Goal: Task Accomplishment & Management: Use online tool/utility

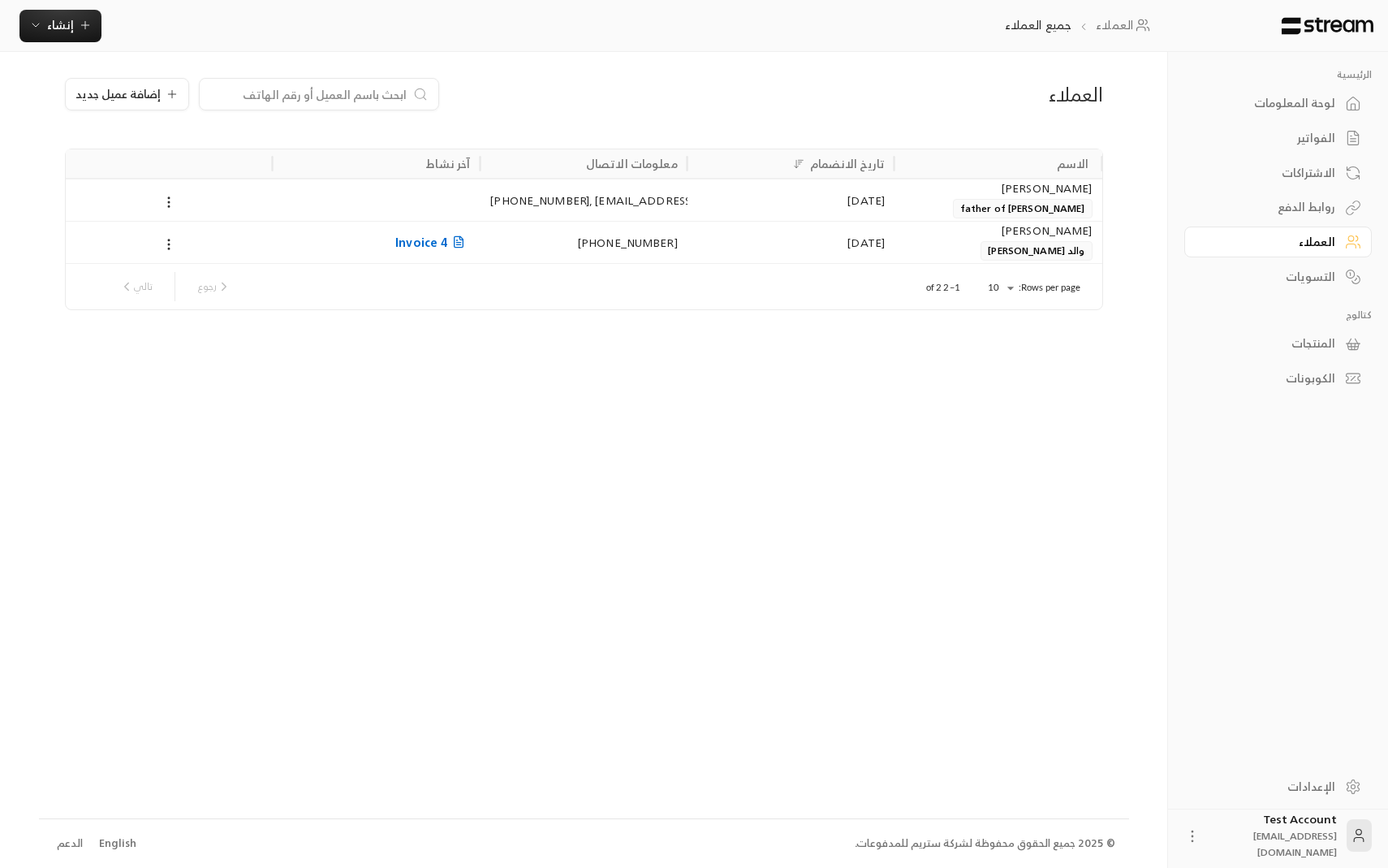
click at [104, 847] on div "English" at bounding box center [117, 844] width 37 height 17
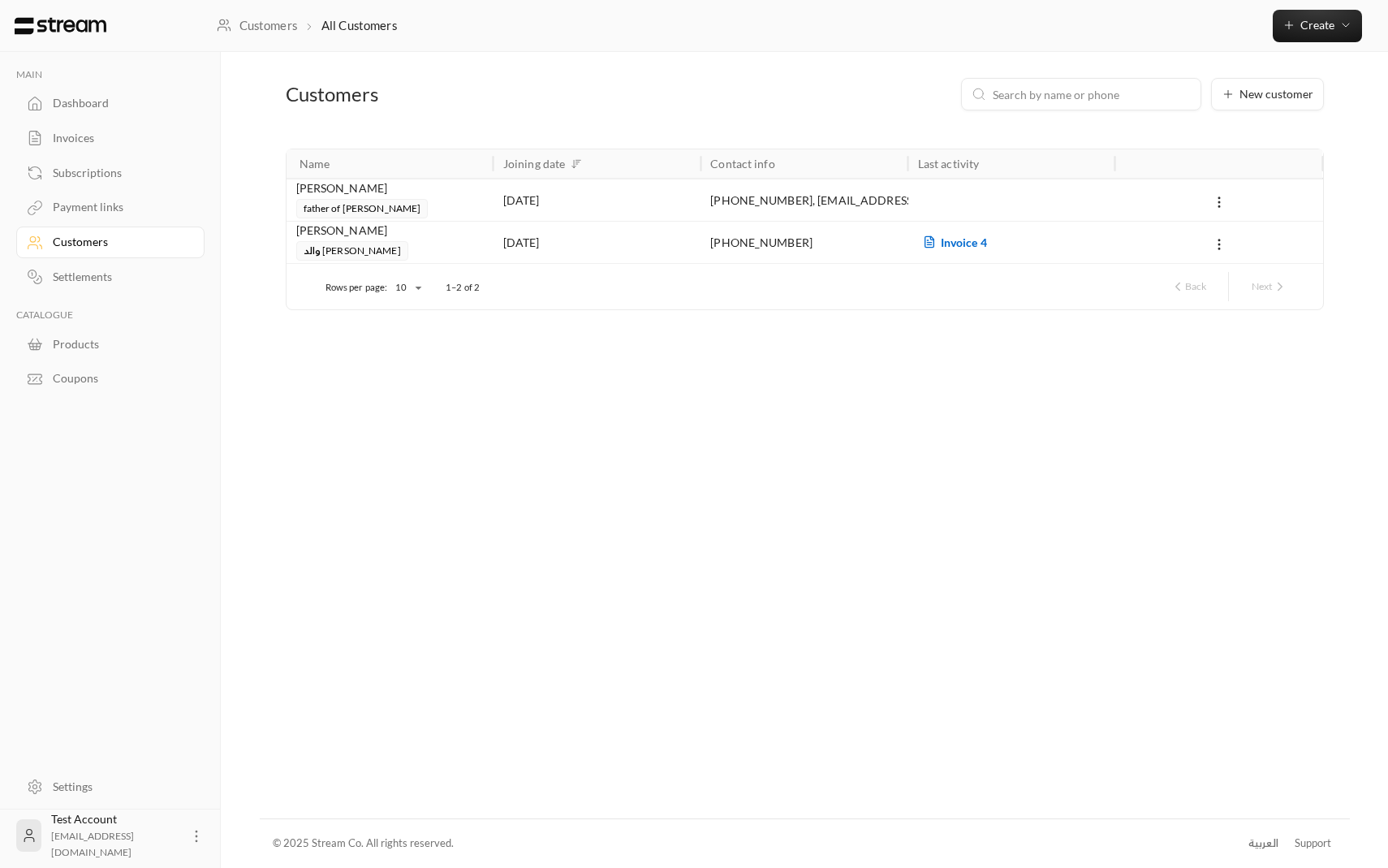
click at [652, 228] on div "[DATE]" at bounding box center [597, 242] width 188 height 41
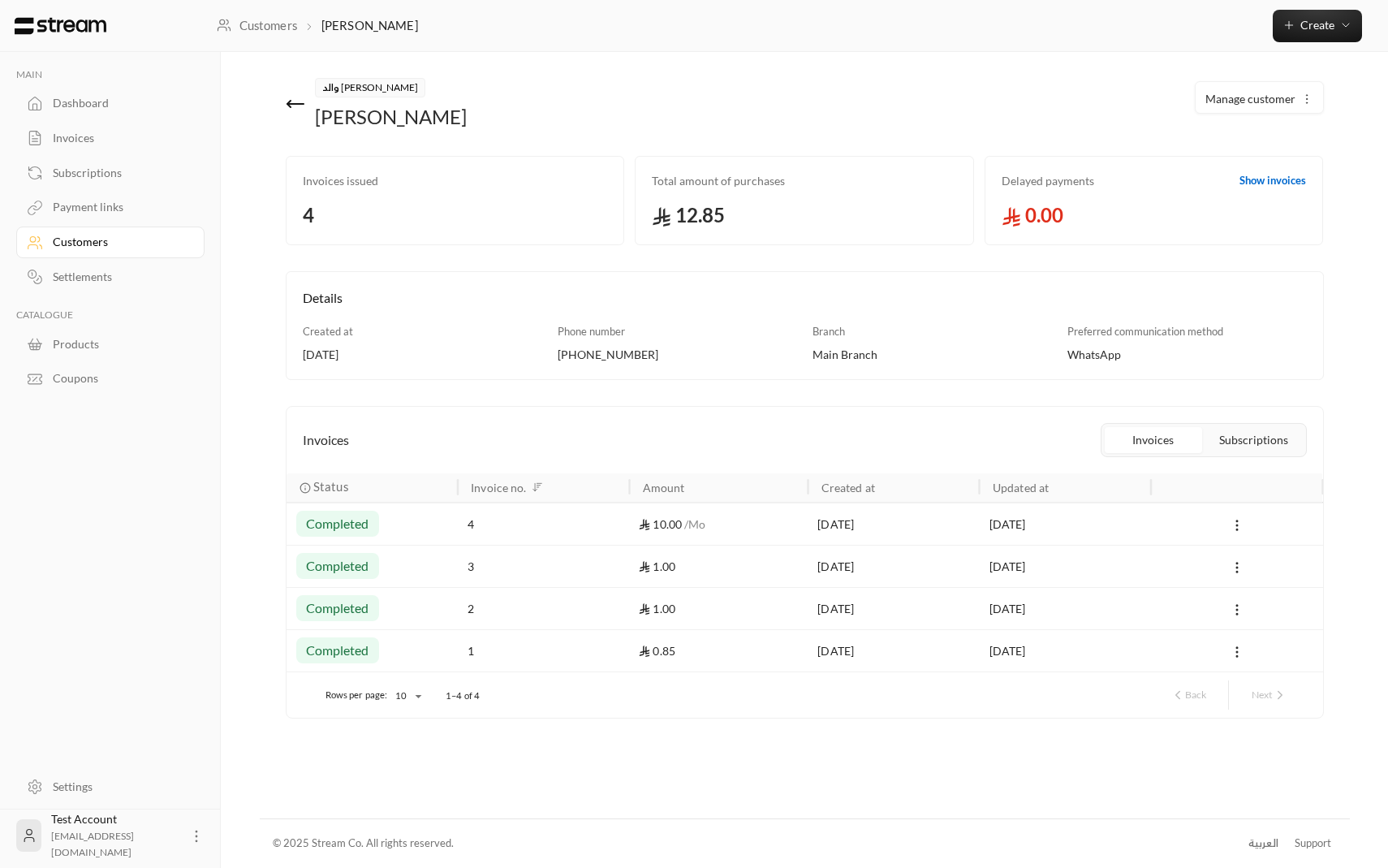
click at [1228, 428] on button "Subscriptions" at bounding box center [1254, 440] width 98 height 26
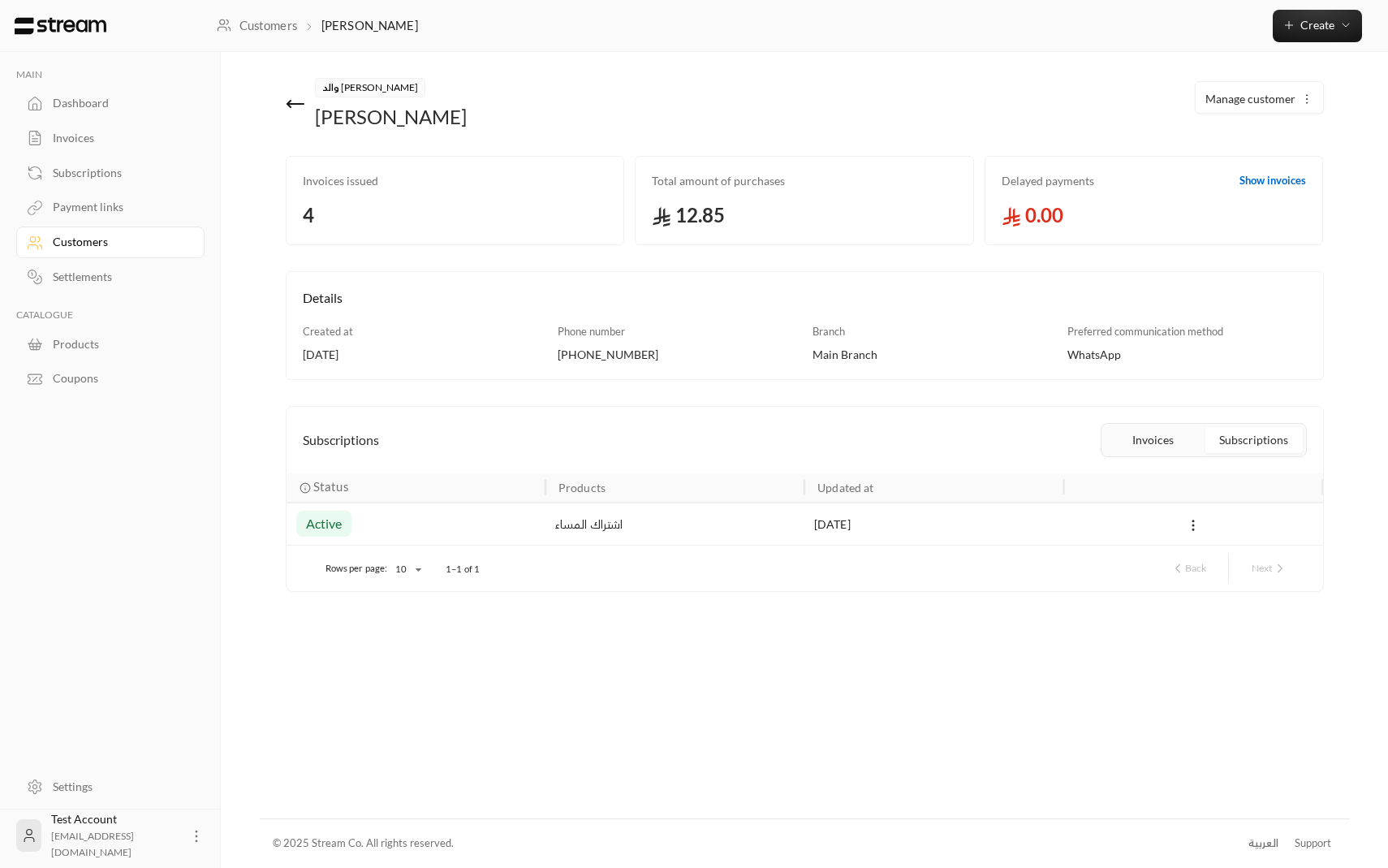
click at [1178, 443] on button "Invoices" at bounding box center [1154, 440] width 98 height 26
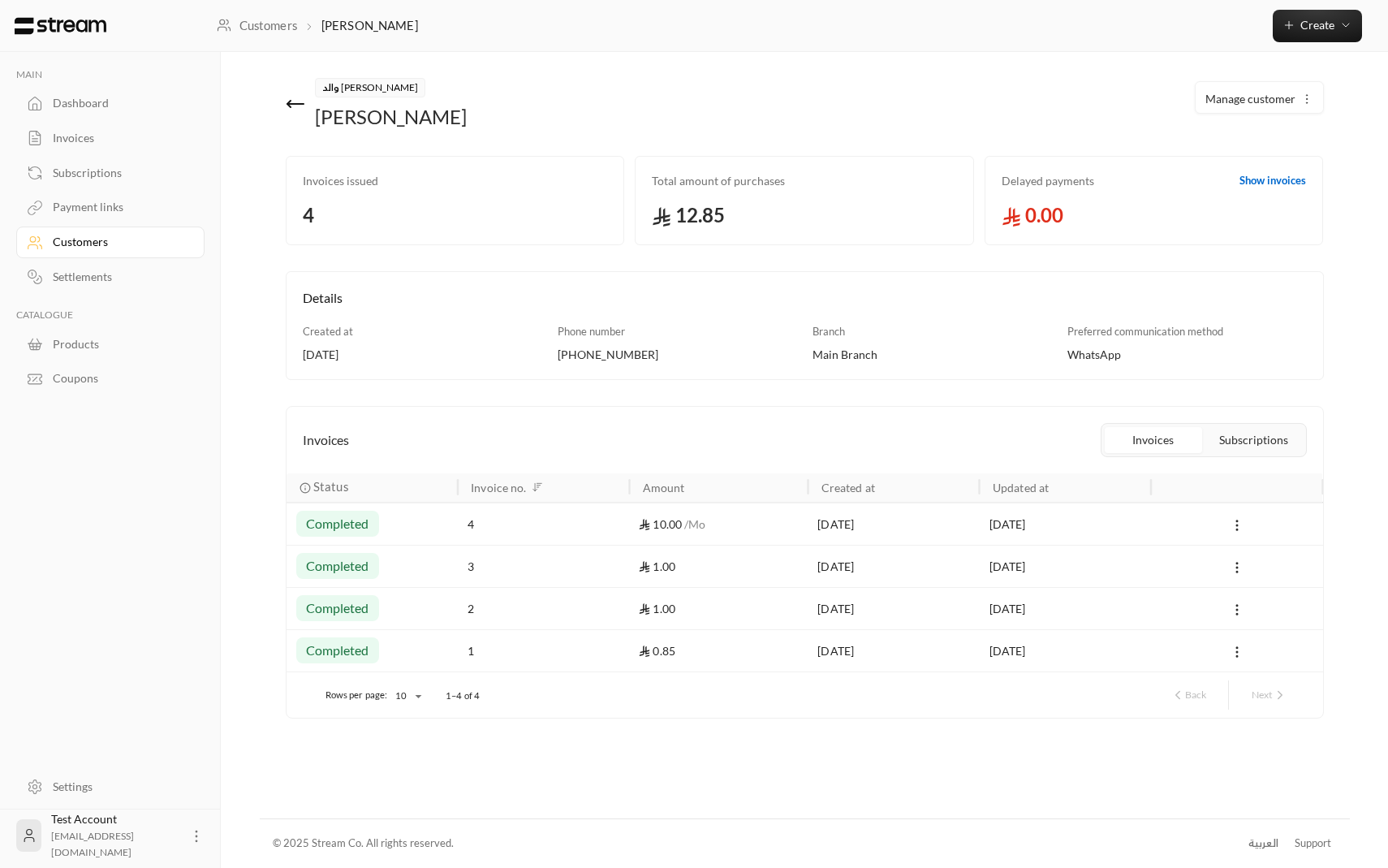
click at [1238, 442] on button "Subscriptions" at bounding box center [1254, 440] width 98 height 26
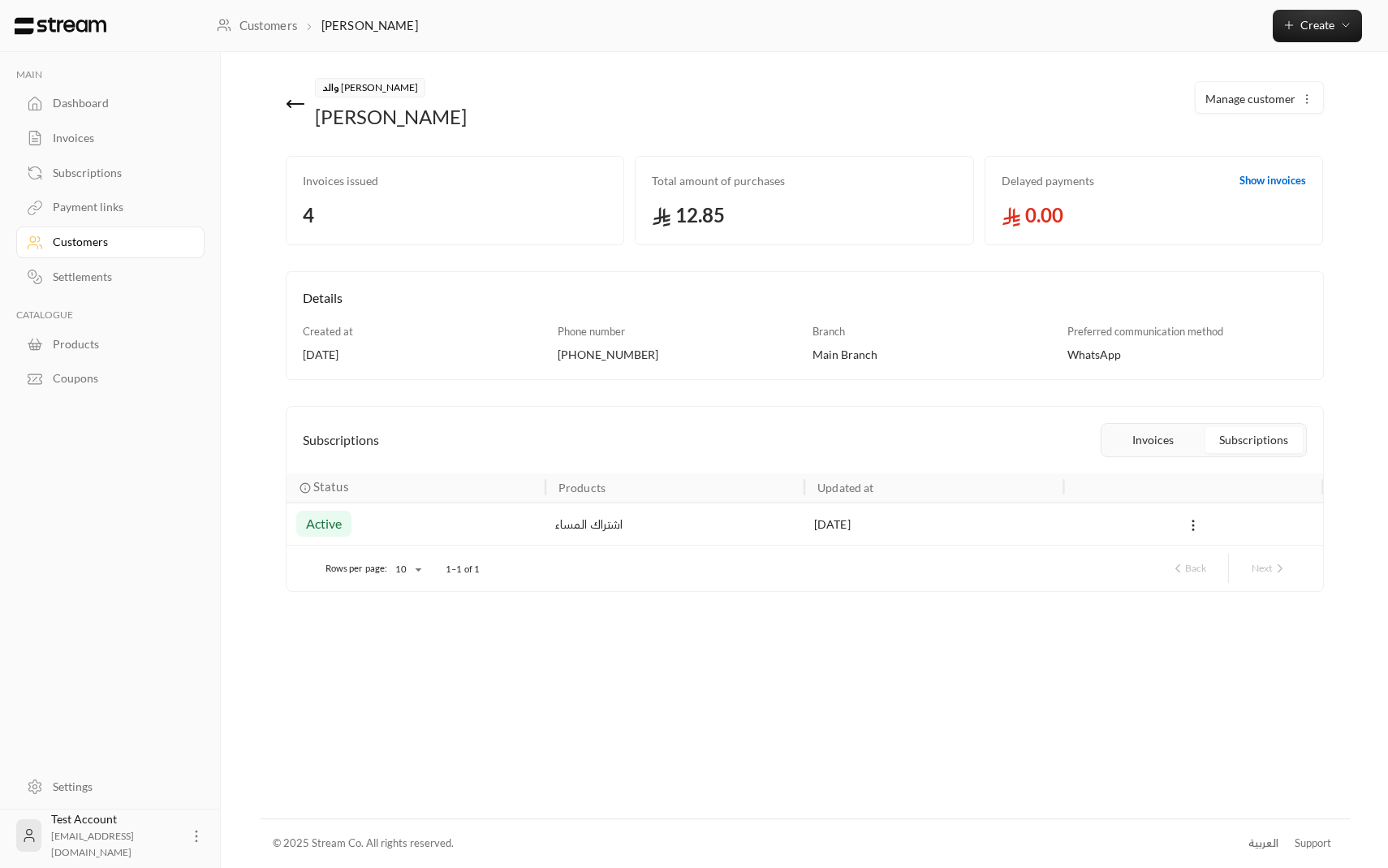
click at [1118, 449] on button "Invoices" at bounding box center [1154, 440] width 98 height 26
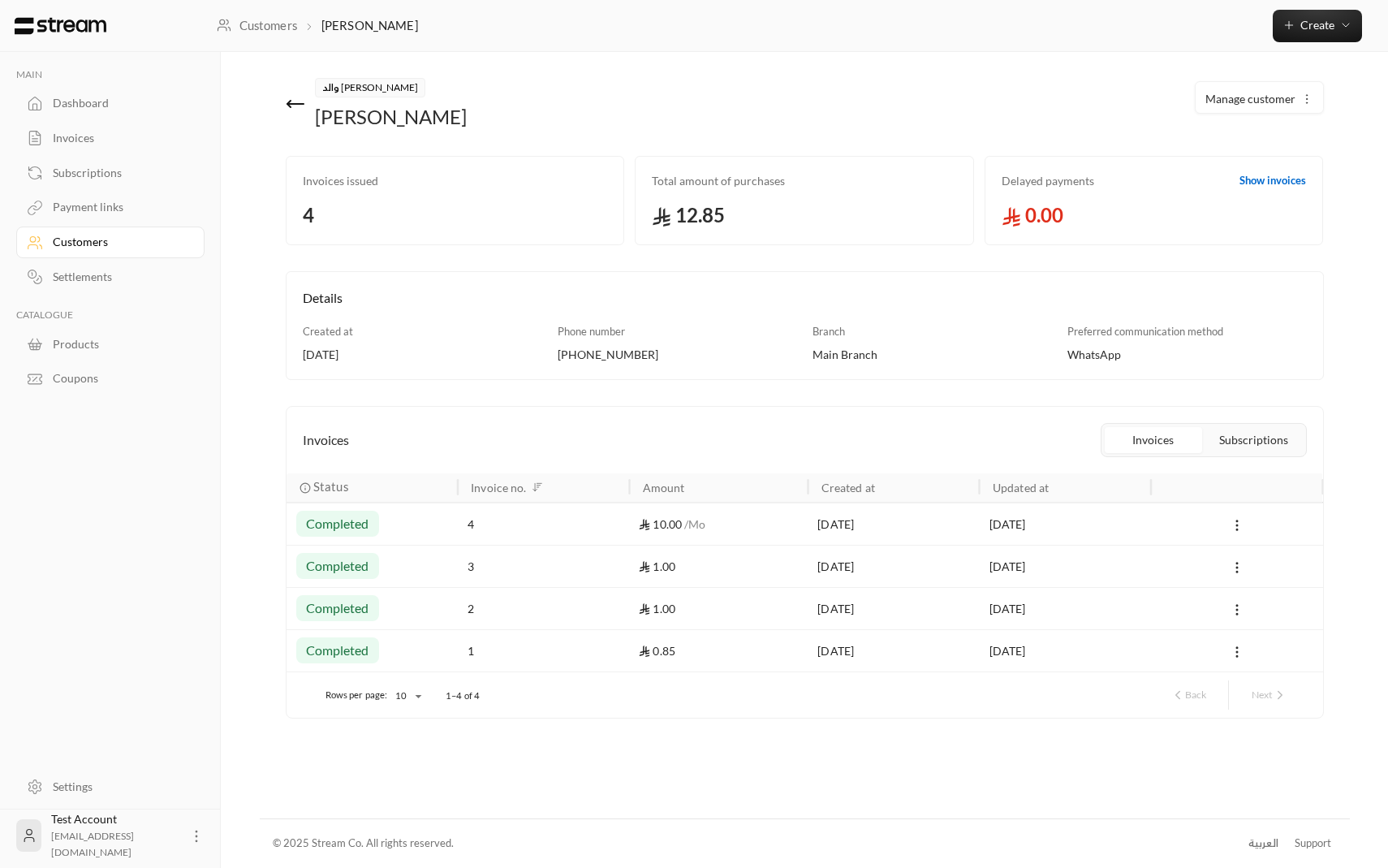
click at [1241, 441] on button "Subscriptions" at bounding box center [1254, 440] width 98 height 26
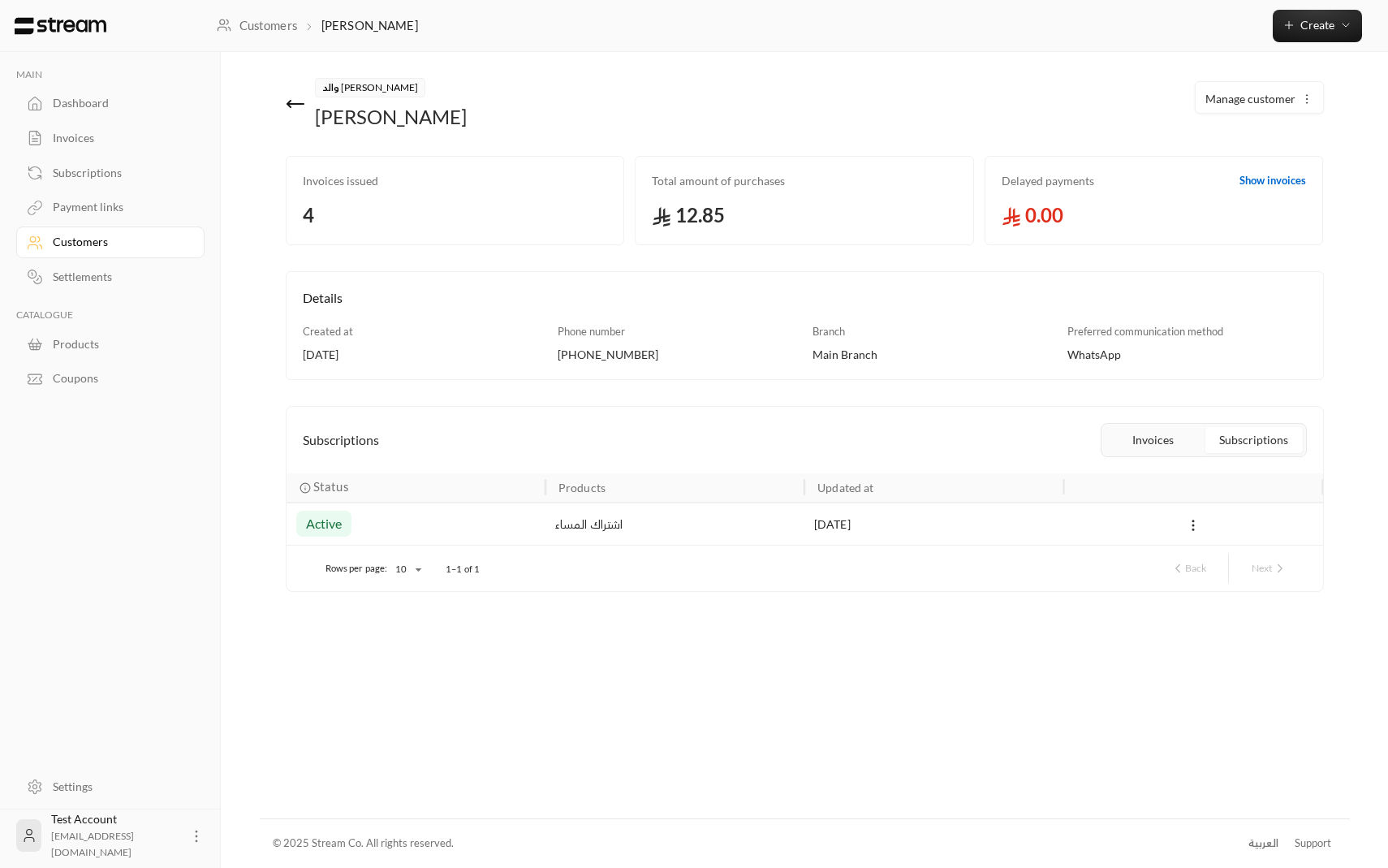
click at [1174, 437] on button "Invoices" at bounding box center [1154, 440] width 98 height 26
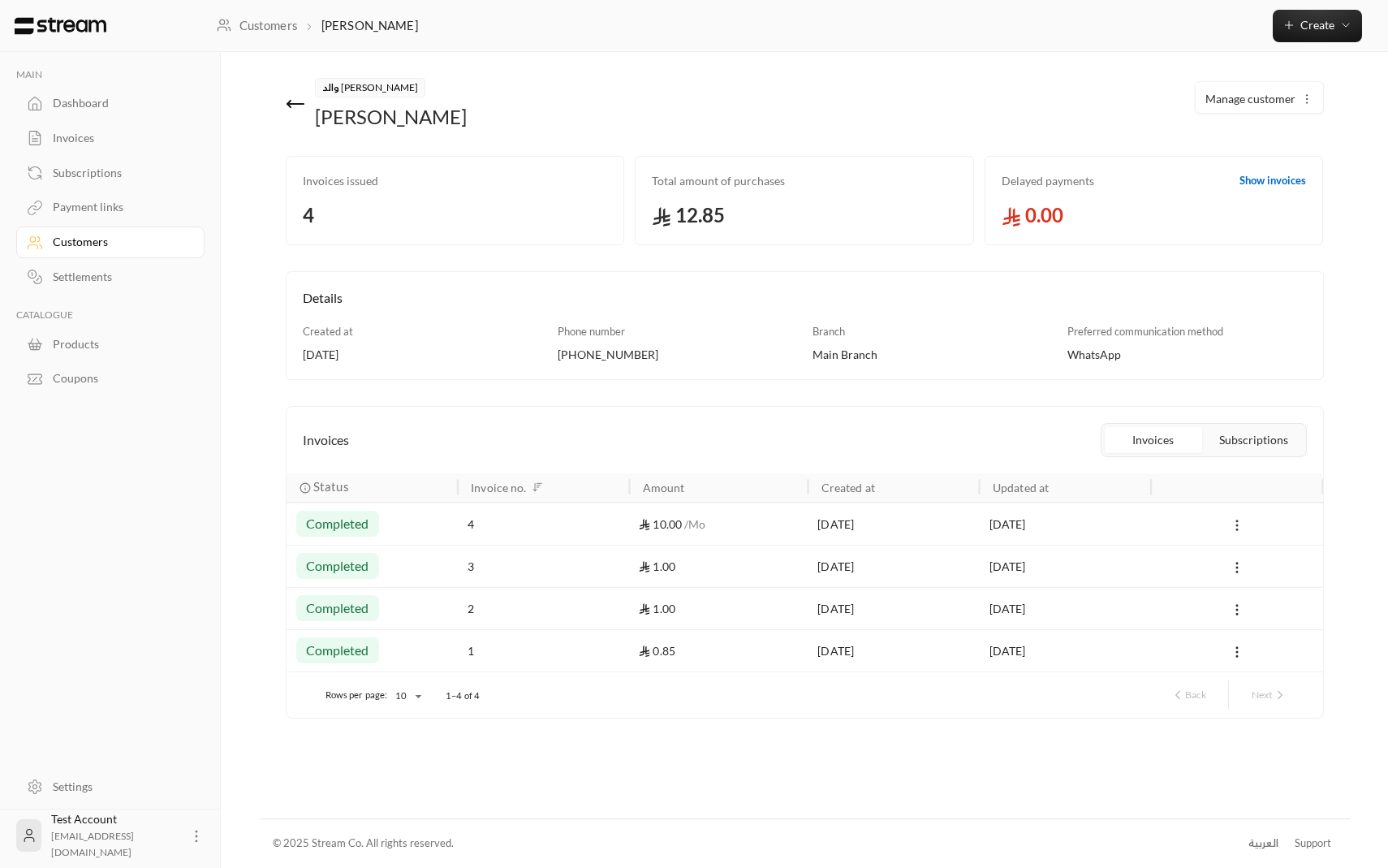
click at [1238, 517] on button at bounding box center [1238, 525] width 18 height 19
click at [1288, 513] on div at bounding box center [694, 434] width 1388 height 868
click at [1238, 525] on circle at bounding box center [1238, 526] width 2 height 2
click at [1238, 569] on li "View" at bounding box center [1255, 568] width 41 height 29
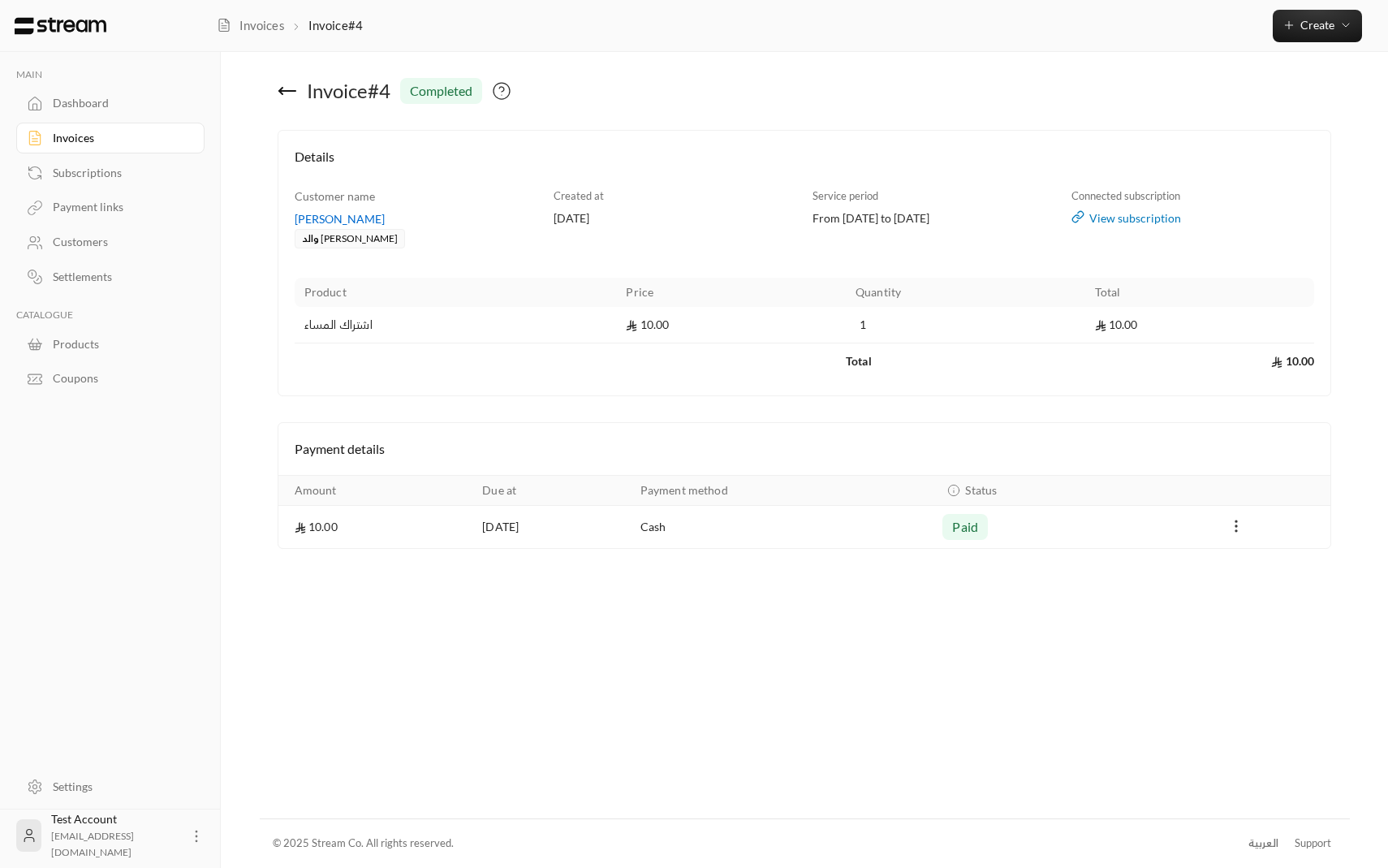
click at [1242, 529] on icon "Payments" at bounding box center [1237, 527] width 17 height 17
click at [1116, 660] on div at bounding box center [694, 434] width 1388 height 868
click at [289, 87] on icon at bounding box center [288, 91] width 20 height 20
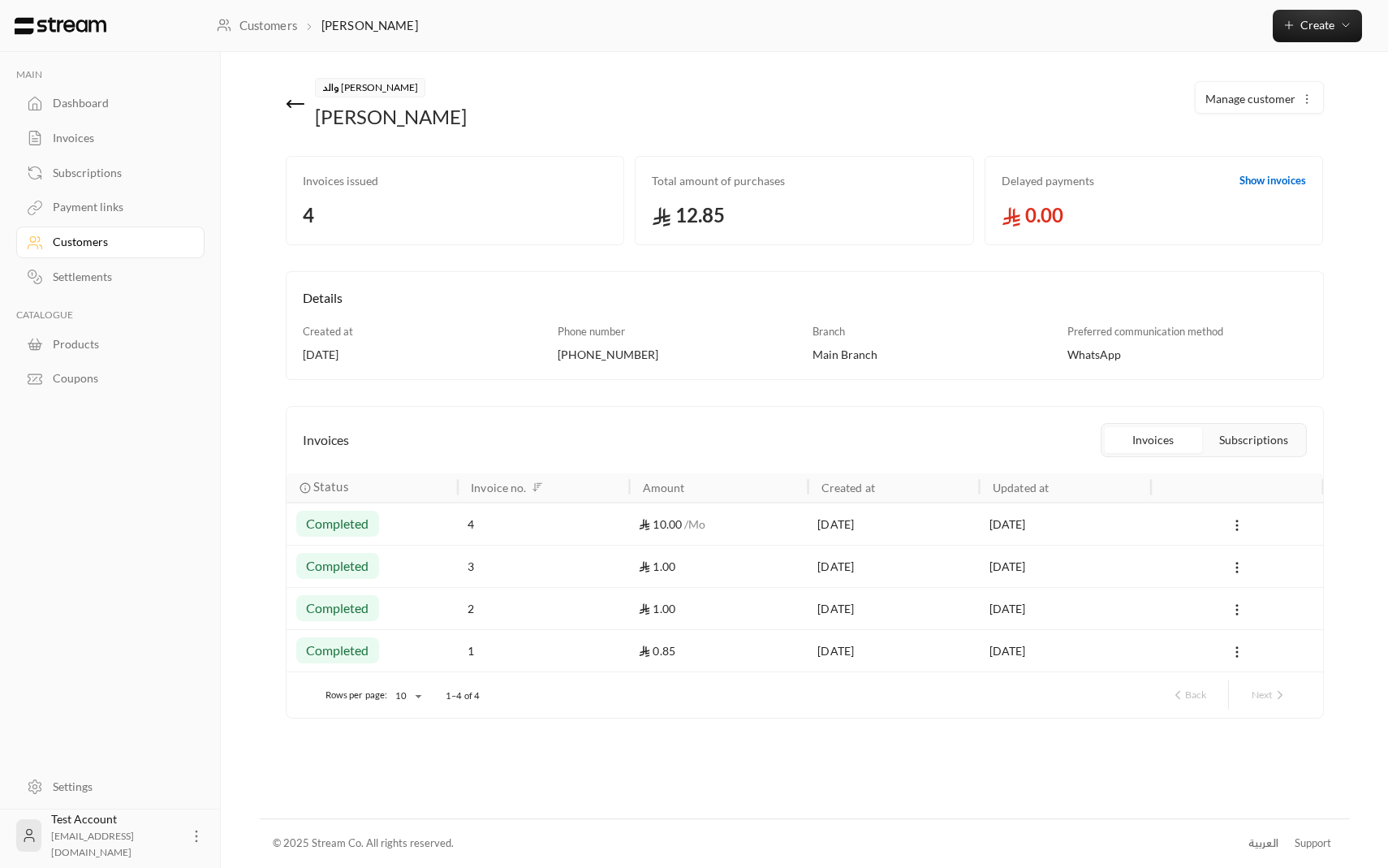
click at [289, 95] on icon at bounding box center [296, 104] width 20 height 20
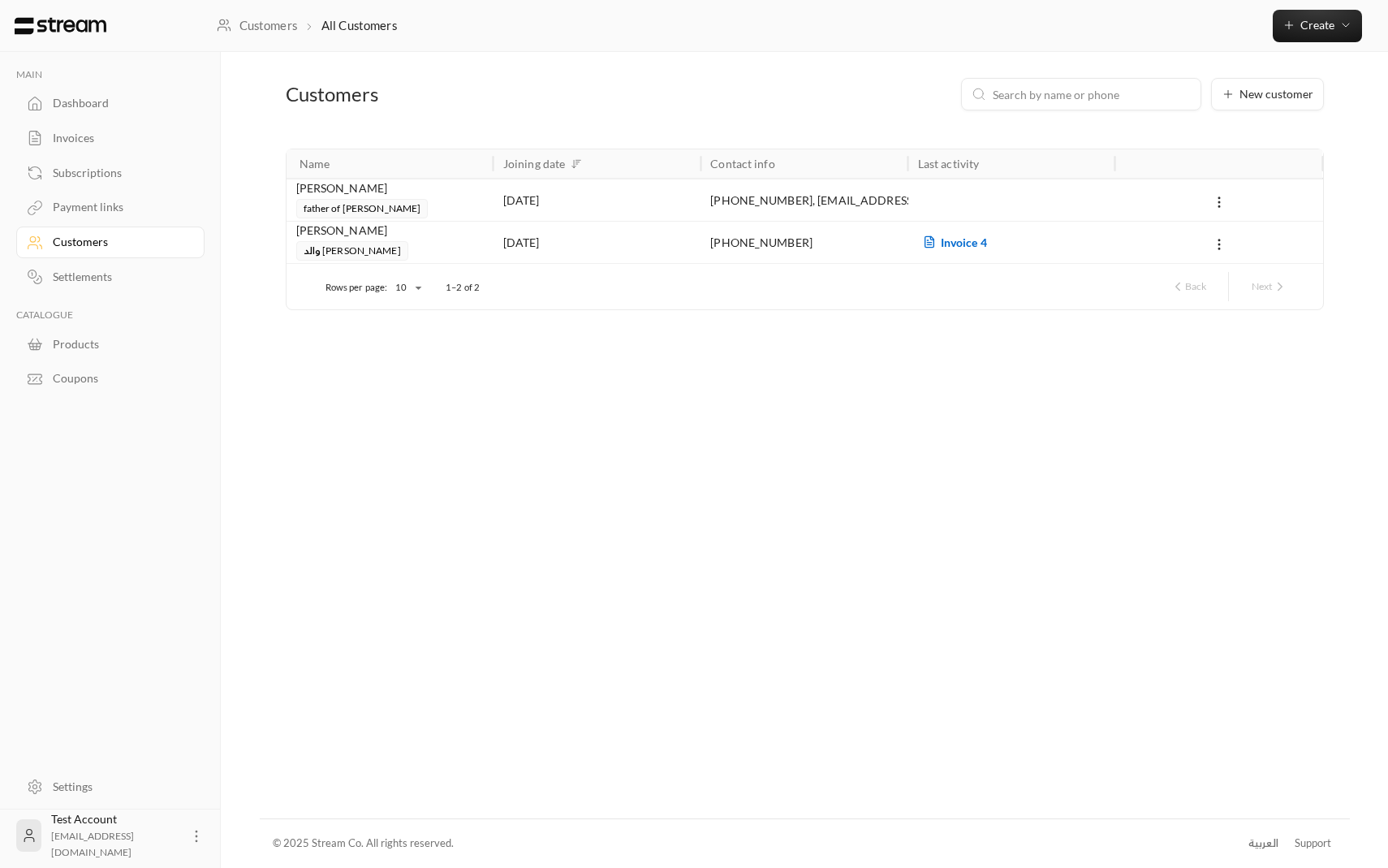
click at [456, 248] on div "ابراهيم الدليقان والد يوسف" at bounding box center [389, 241] width 188 height 39
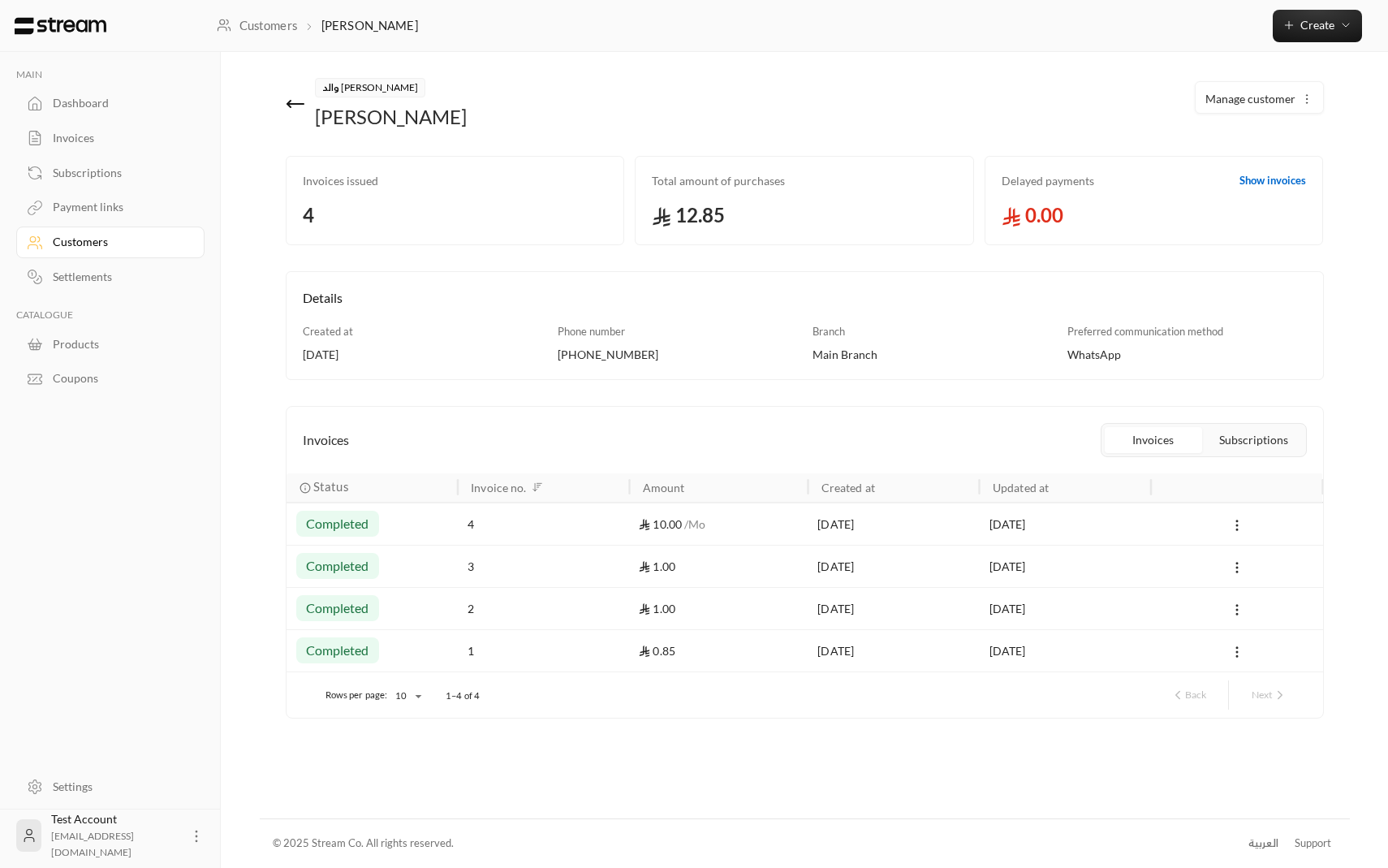
click at [287, 98] on icon at bounding box center [296, 104] width 20 height 20
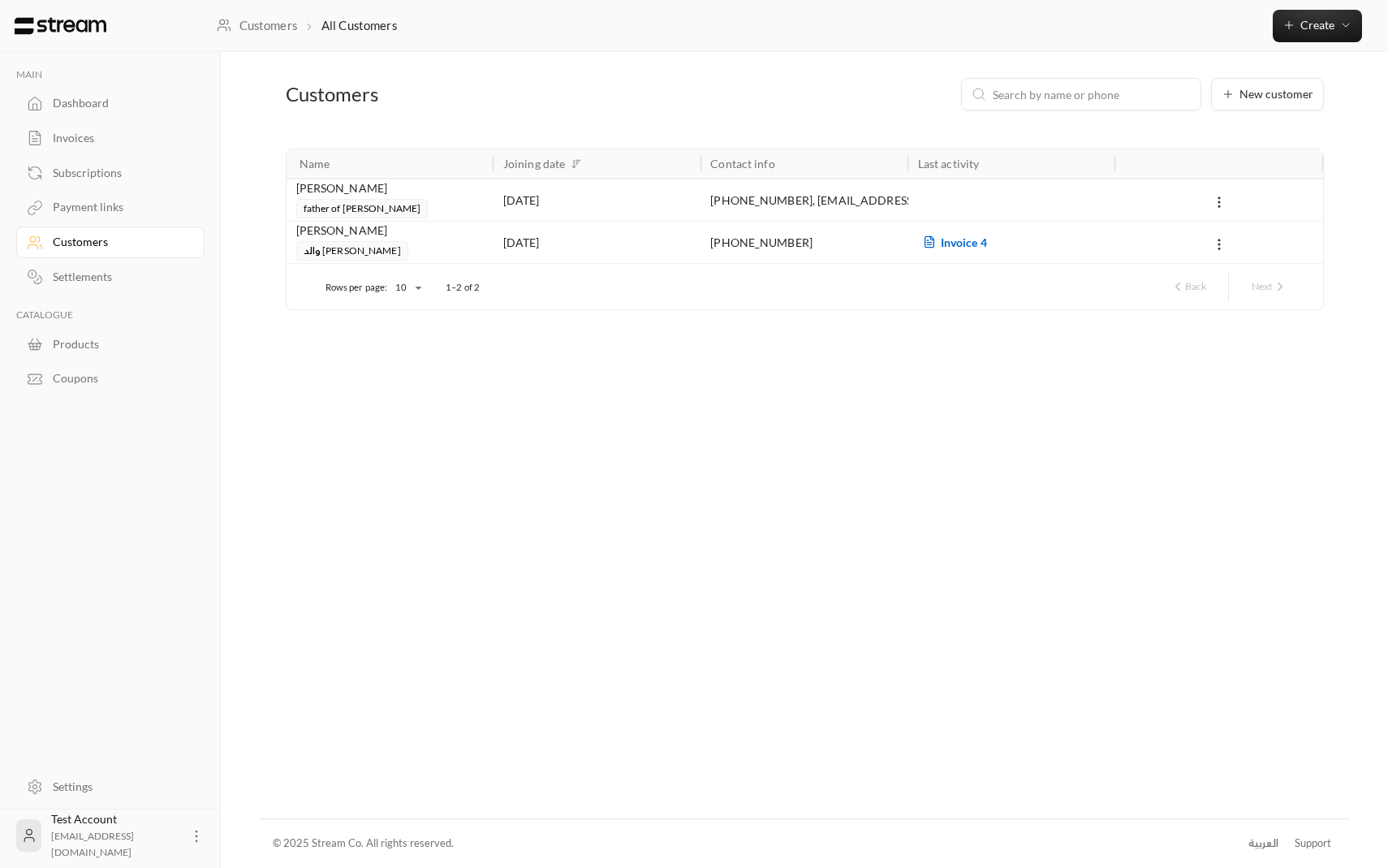
click at [331, 193] on div "ibrahim aldlaigan" at bounding box center [389, 188] width 188 height 18
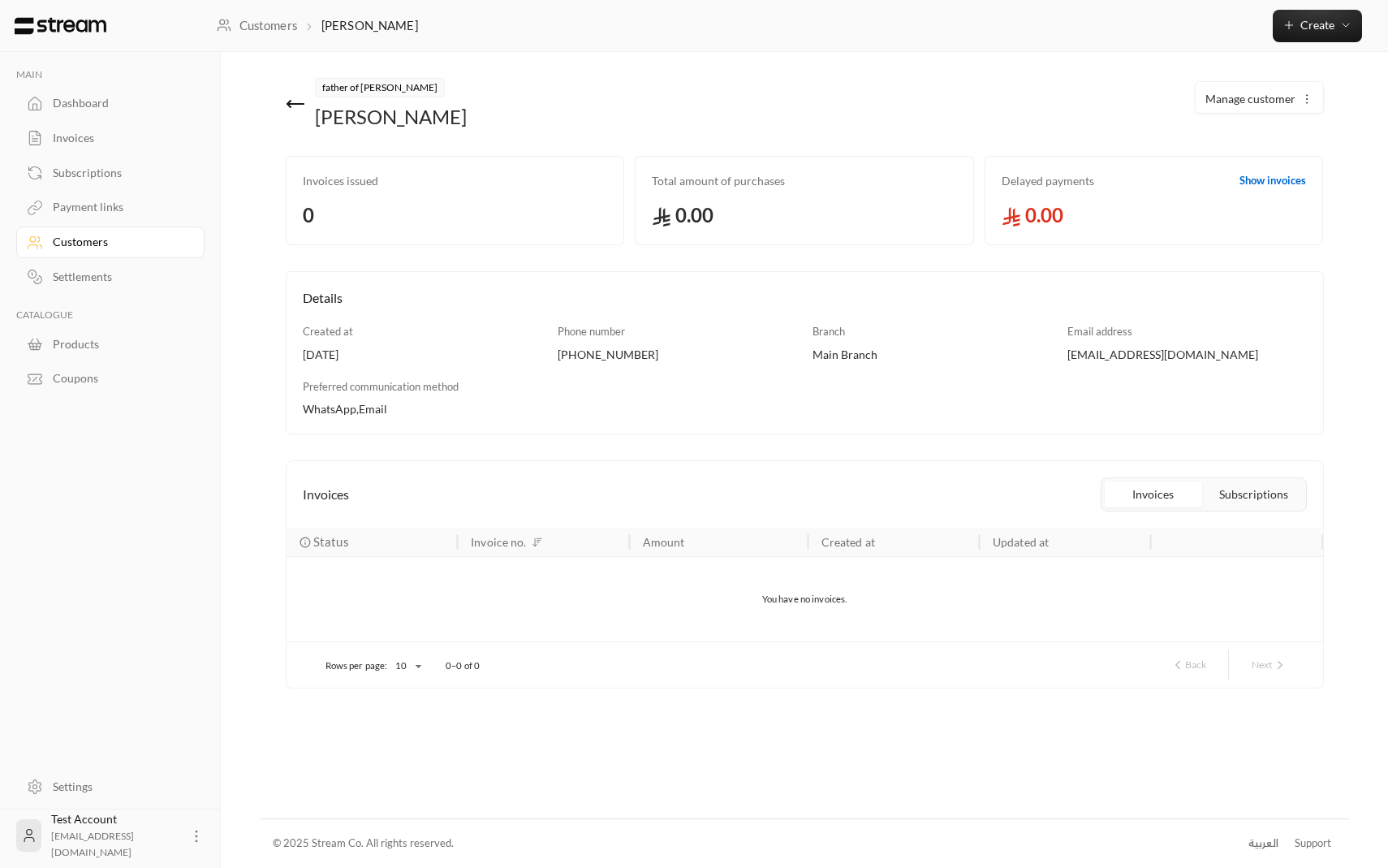
click at [1256, 841] on div "العربية" at bounding box center [1264, 844] width 30 height 17
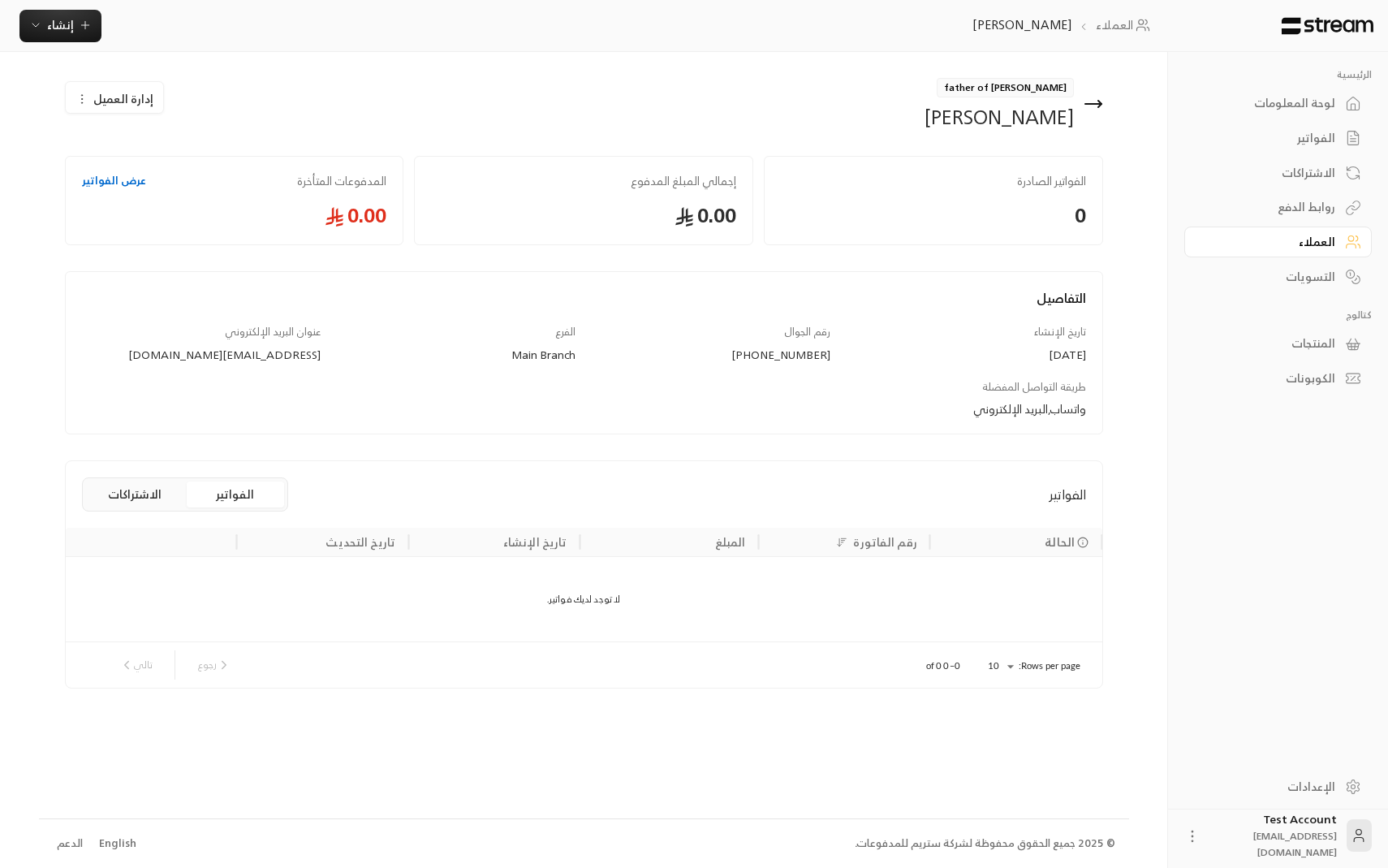
click at [150, 495] on button "الاشتراكات" at bounding box center [135, 494] width 98 height 26
click at [1333, 246] on div "العملاء" at bounding box center [1271, 242] width 131 height 17
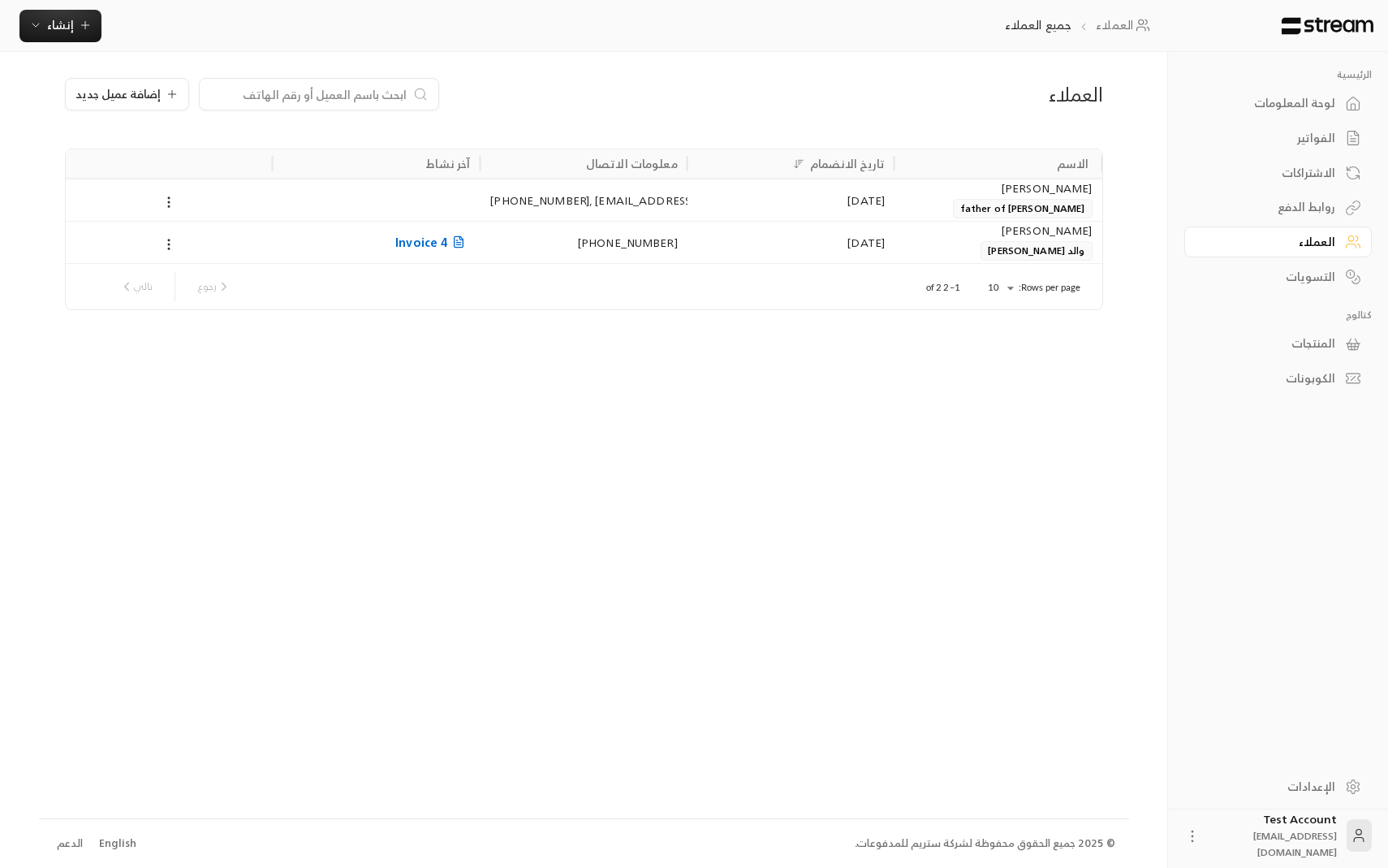
click at [952, 242] on div "[PERSON_NAME] والد [PERSON_NAME]" at bounding box center [998, 241] width 188 height 39
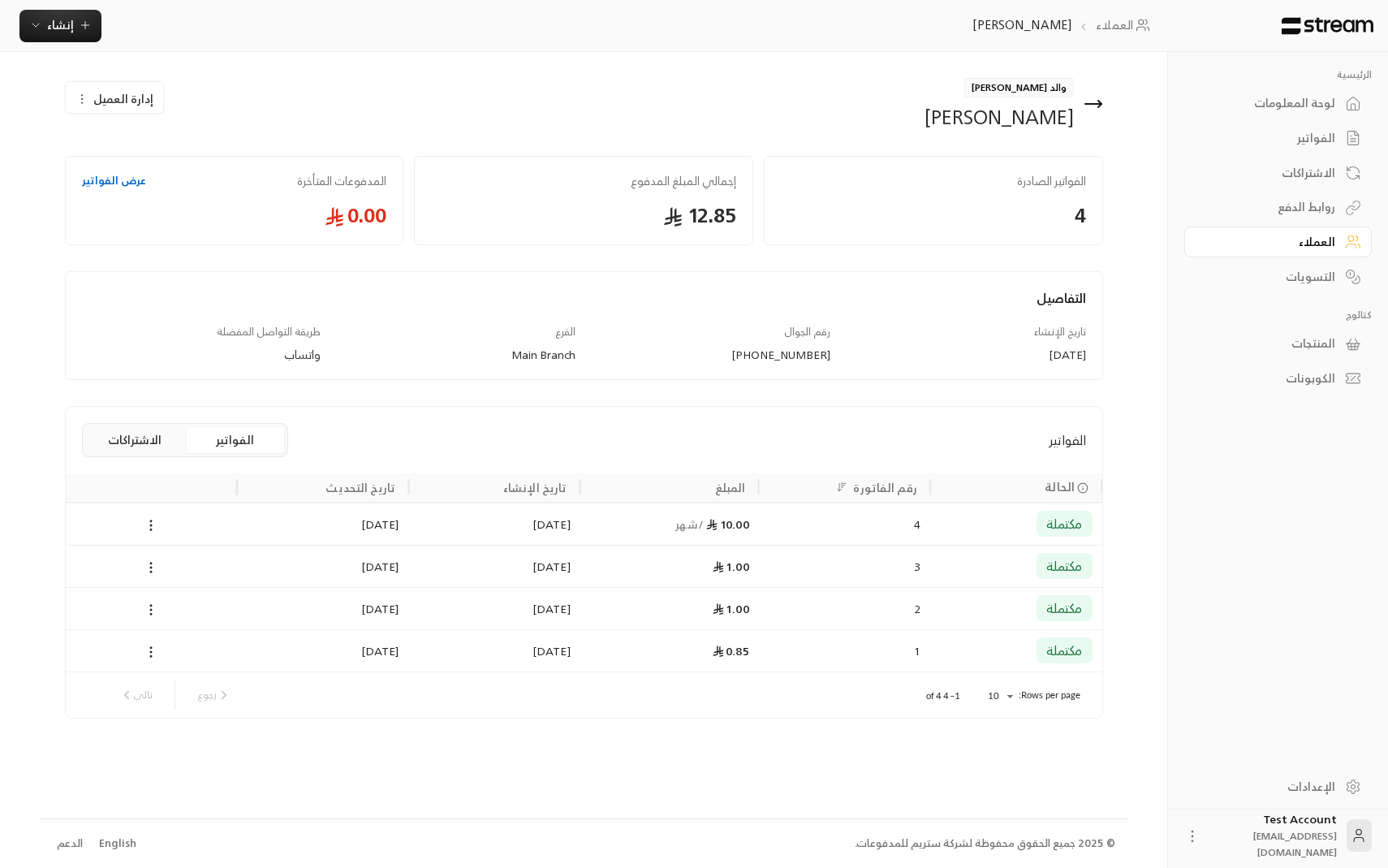
click at [155, 446] on button "الاشتراكات" at bounding box center [135, 440] width 98 height 26
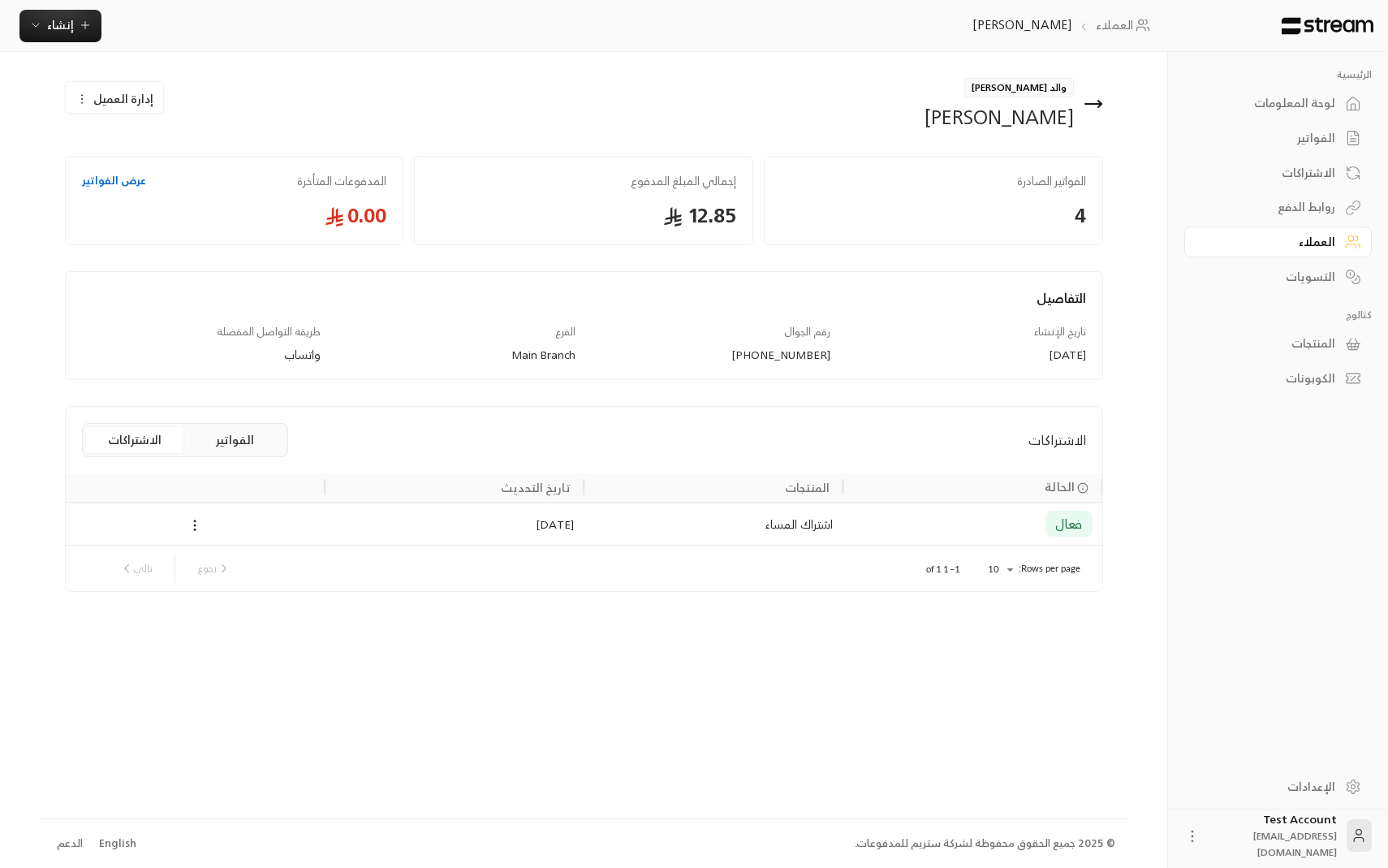
click at [1252, 271] on div "التسويات" at bounding box center [1271, 277] width 131 height 17
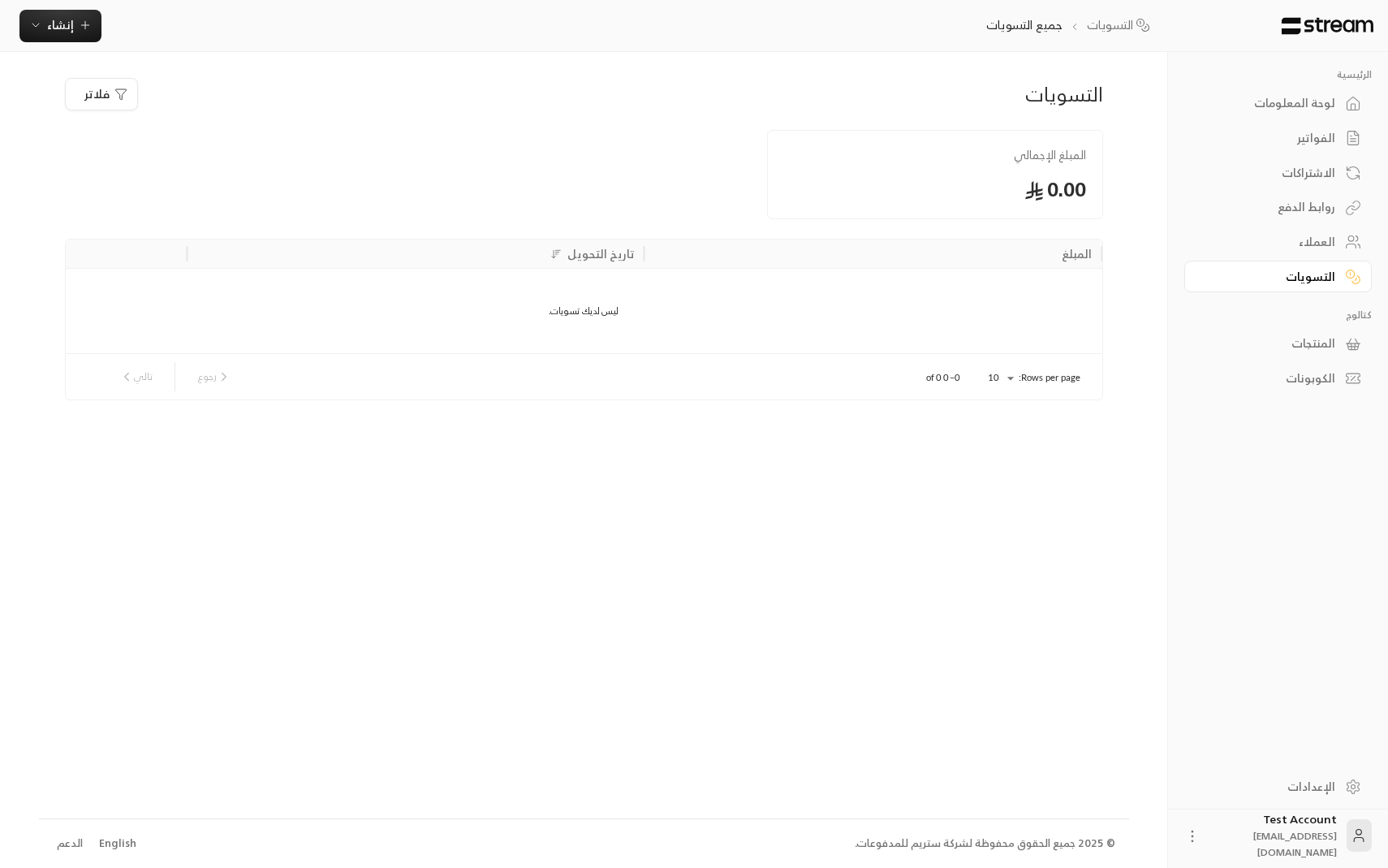
click at [1294, 203] on div "روابط الدفع" at bounding box center [1271, 207] width 131 height 17
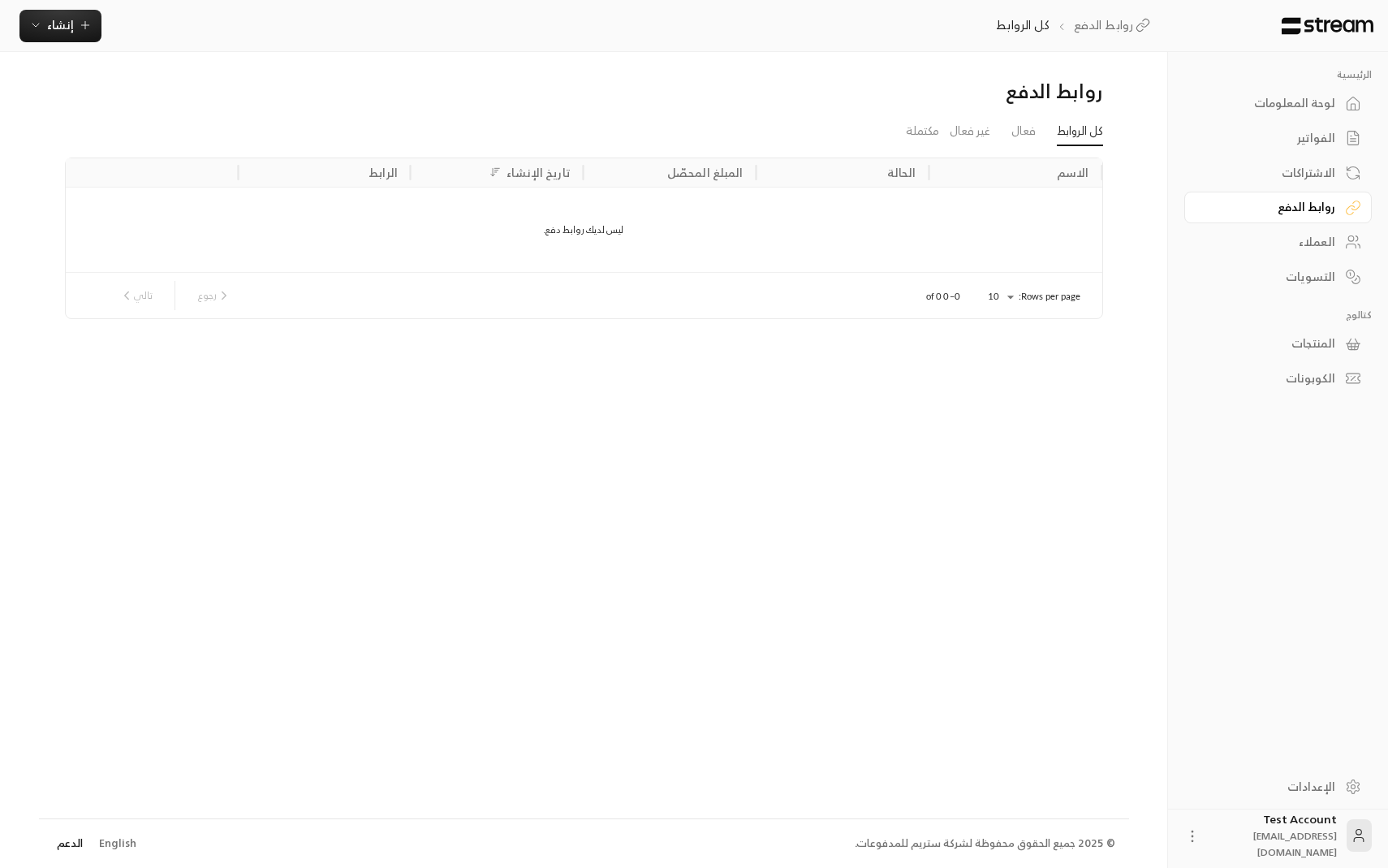
click at [73, 846] on link "الدعم" at bounding box center [70, 843] width 36 height 29
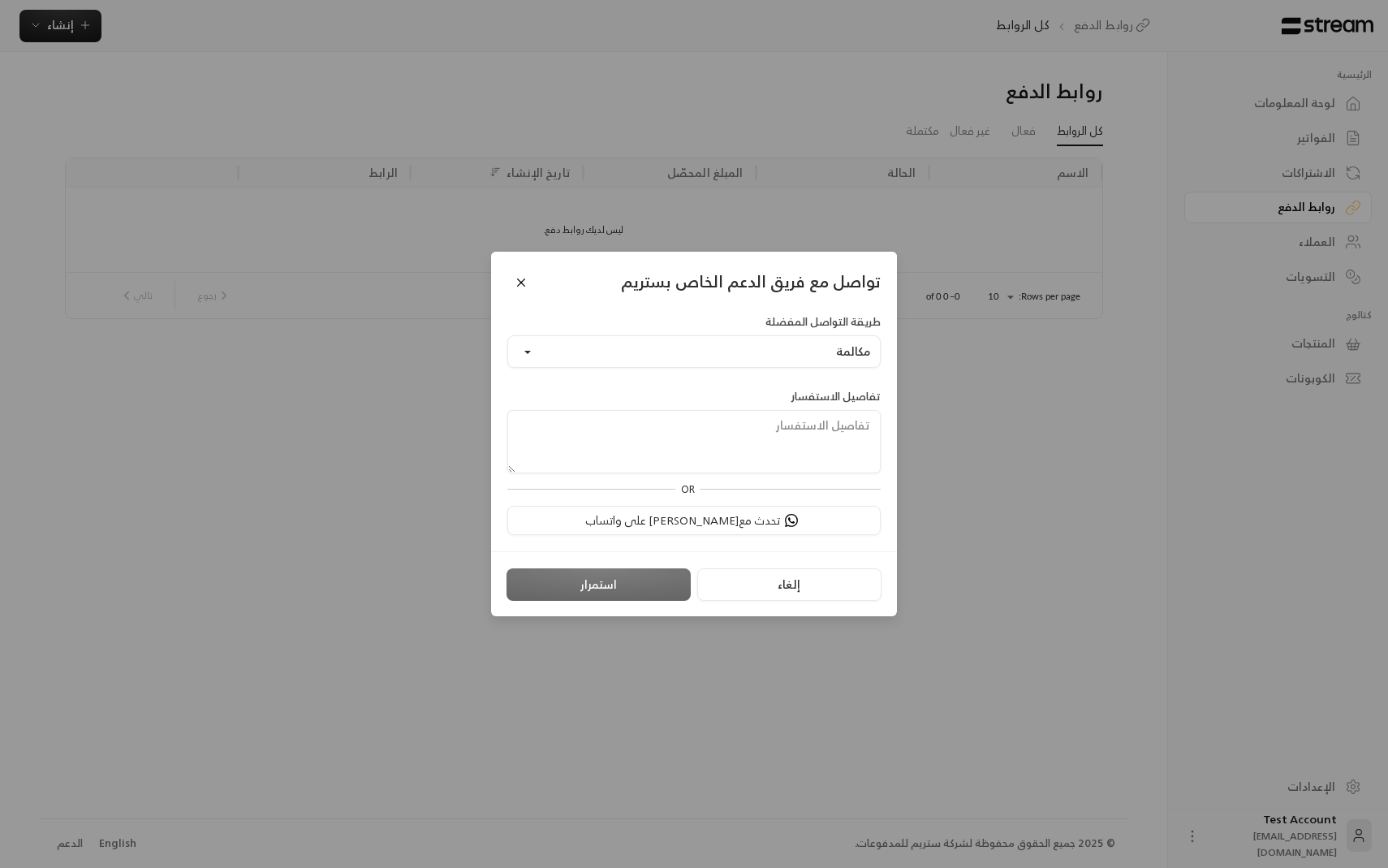
click at [74, 846] on div "تواصل مع فريق الدعم الخاص بستريم طريقة التواصل المفضلة مكالمة تفاصيل الاستفسار …" at bounding box center [694, 434] width 1388 height 868
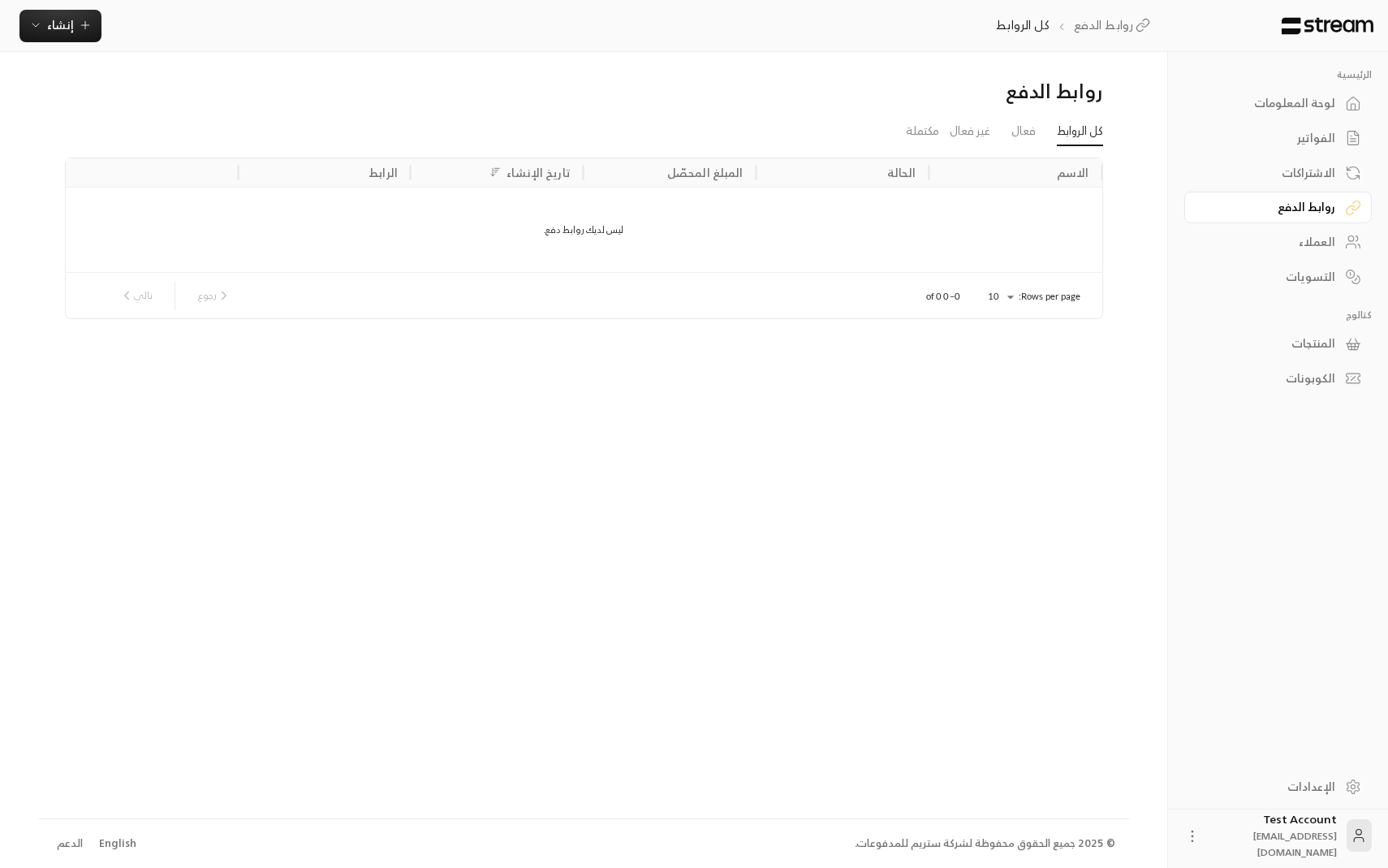
click at [112, 846] on div "English" at bounding box center [117, 844] width 37 height 17
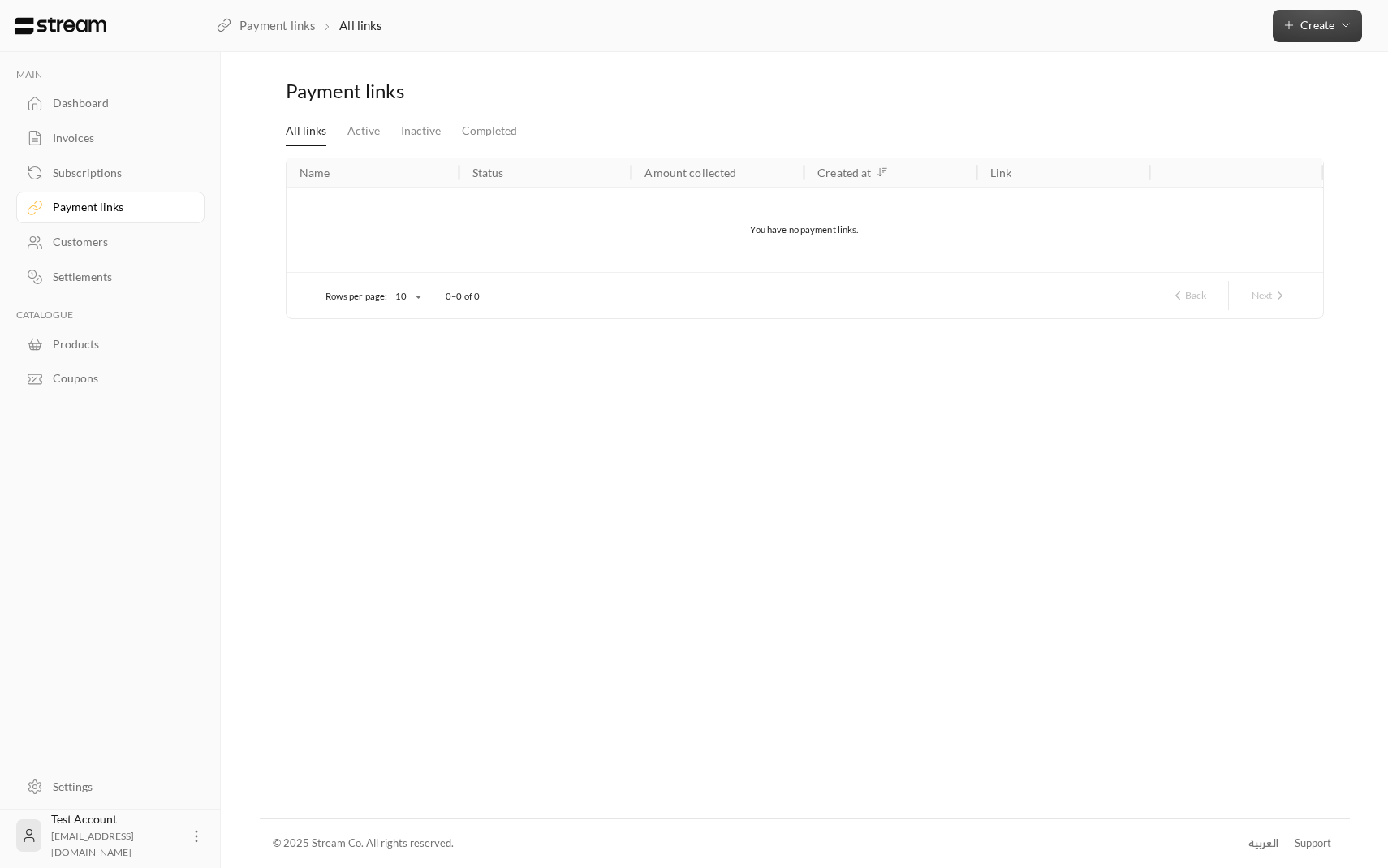
click at [1314, 29] on span "Create" at bounding box center [1317, 25] width 34 height 14
click at [1193, 227] on div "Create unique link to gather payments from multiple customers." at bounding box center [1242, 231] width 205 height 32
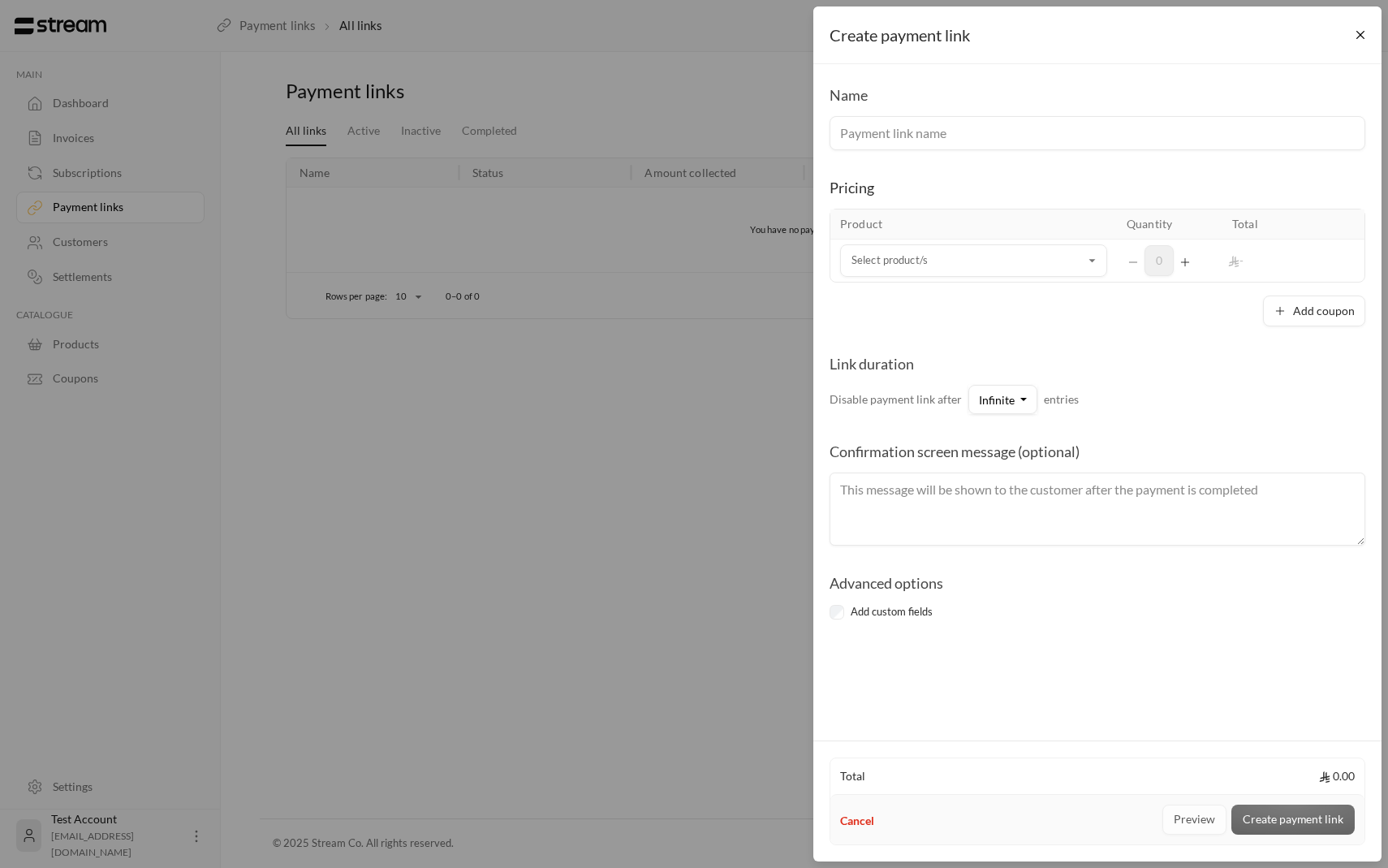
click at [981, 136] on input at bounding box center [1098, 132] width 536 height 34
click at [957, 133] on input at bounding box center [1098, 132] width 536 height 34
type input "testing"
click at [975, 241] on td "Select product/s Select product/s" at bounding box center [974, 260] width 287 height 42
click at [975, 250] on input "Select product/s" at bounding box center [974, 261] width 267 height 28
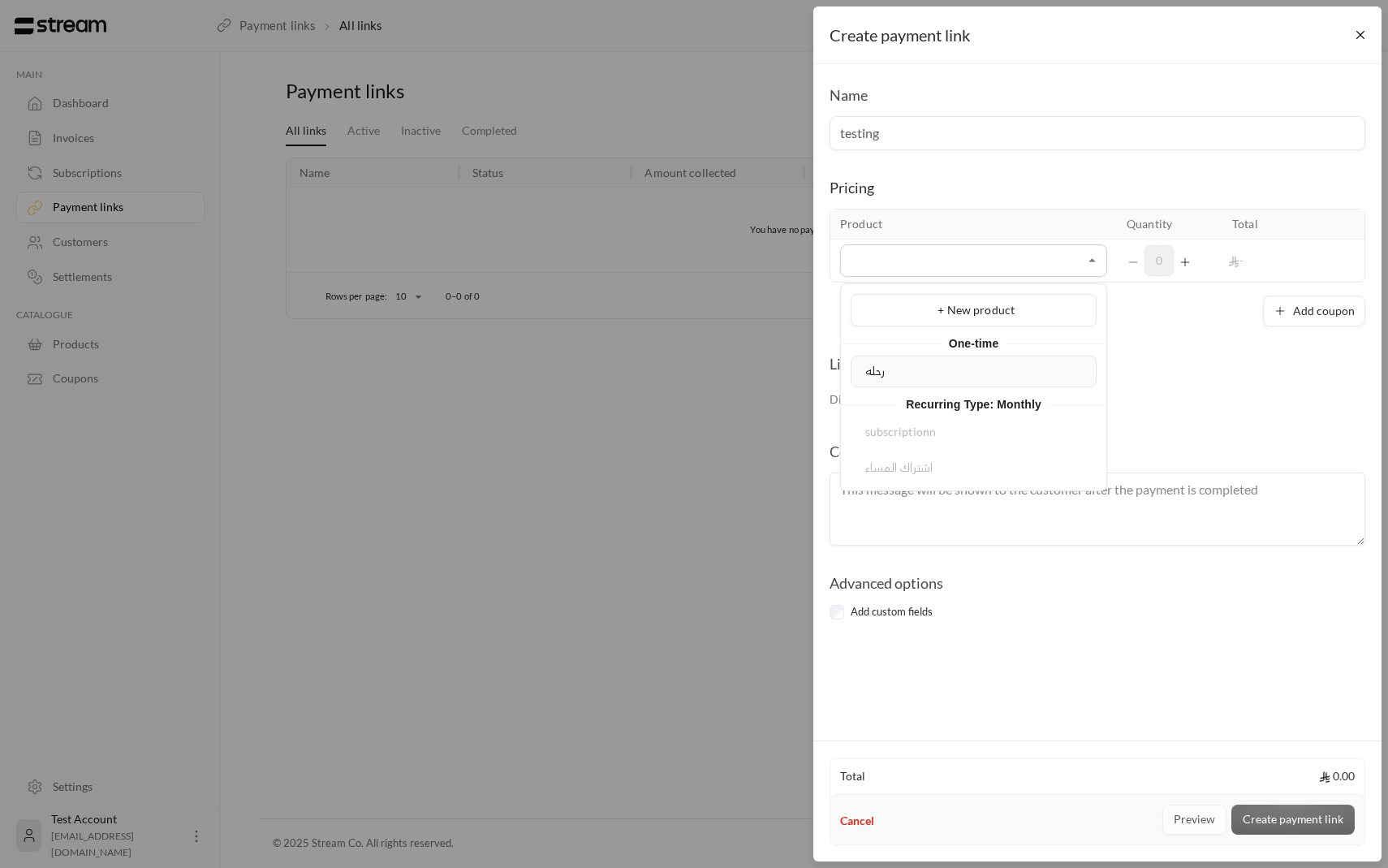
click at [941, 385] on li "رحله" at bounding box center [974, 371] width 246 height 31
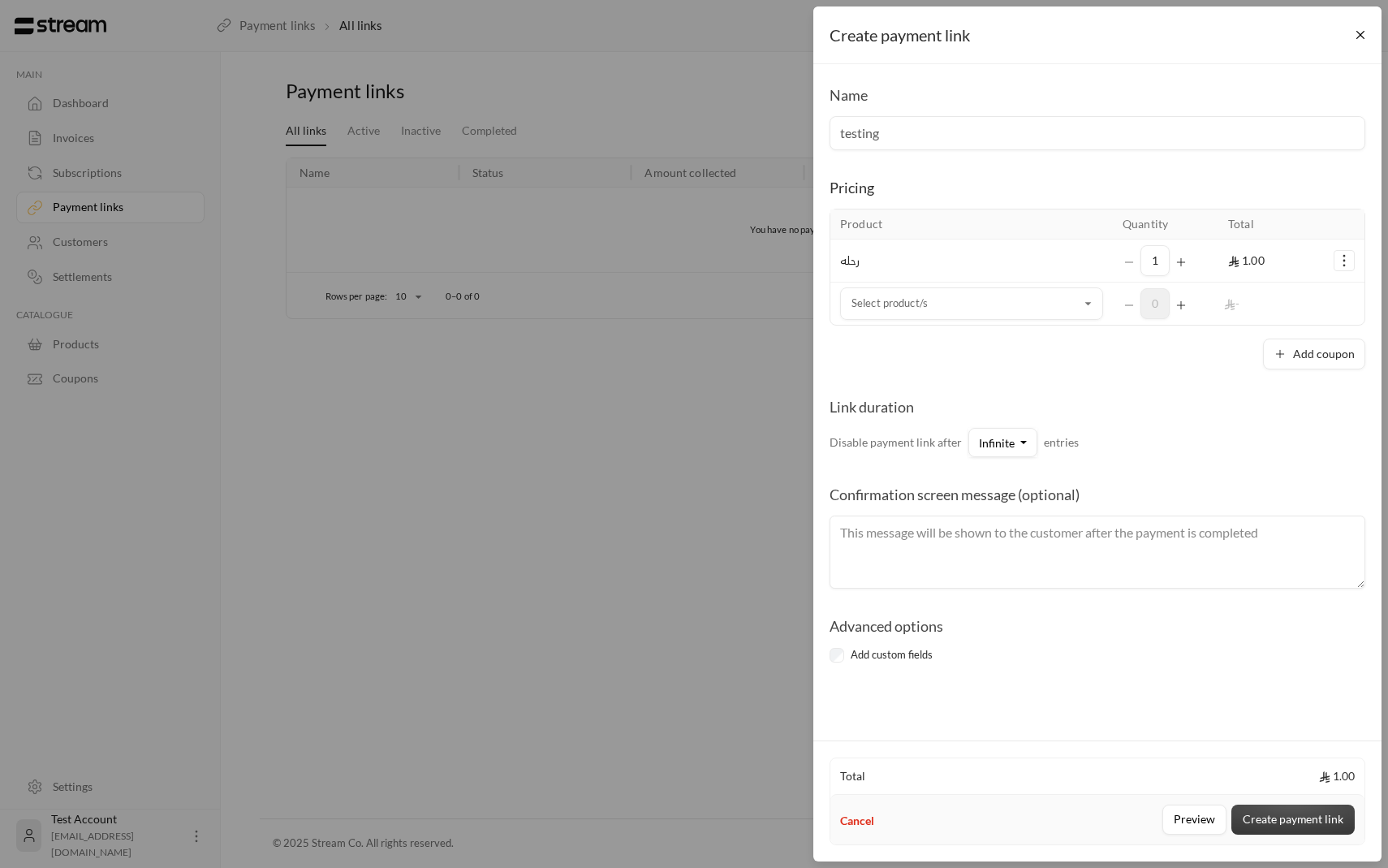
click at [1275, 832] on button "Create payment link" at bounding box center [1293, 819] width 123 height 30
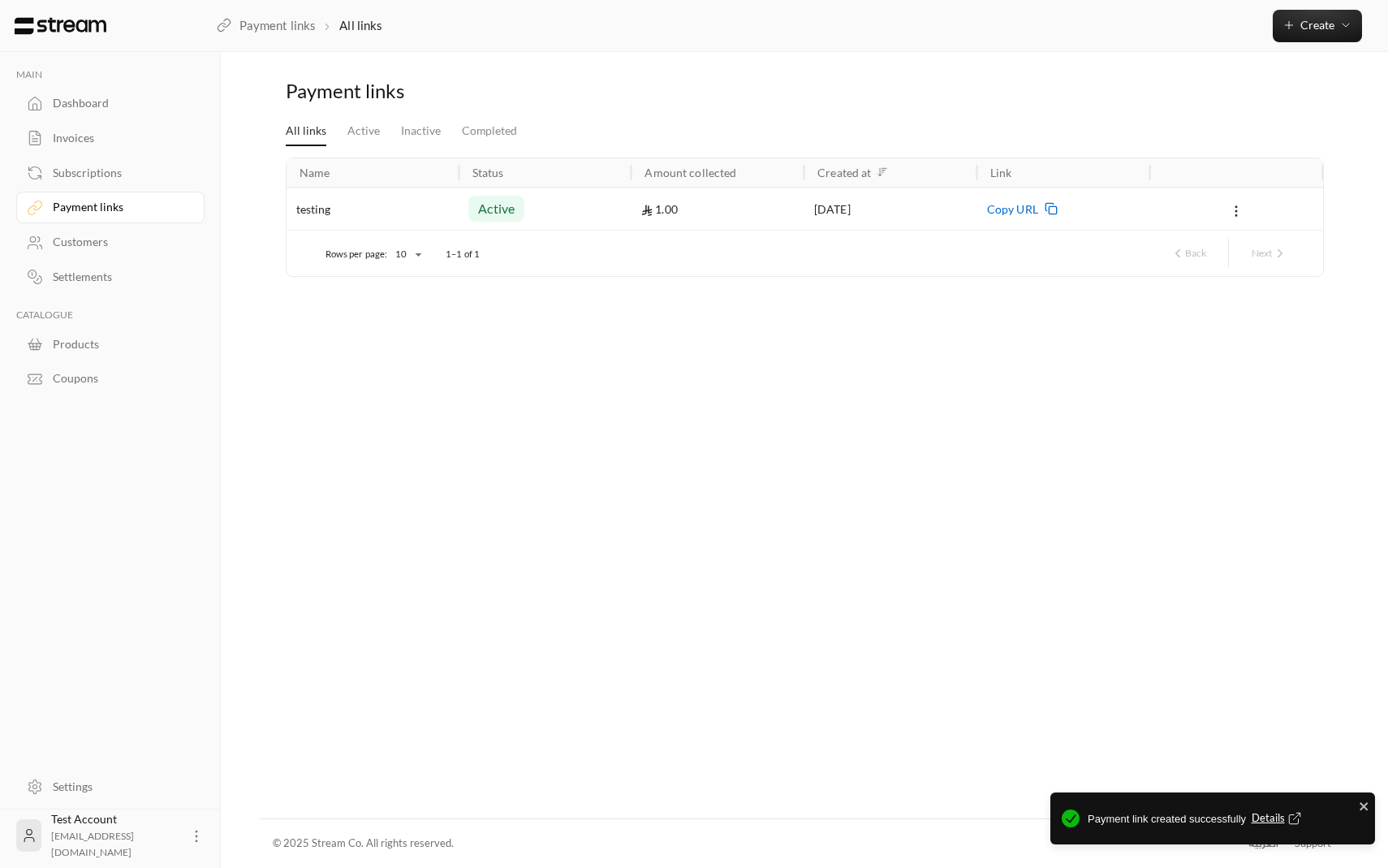
click at [1036, 205] on span "Copy URL" at bounding box center [1013, 209] width 51 height 41
click at [837, 216] on div "[DATE]" at bounding box center [891, 209] width 154 height 41
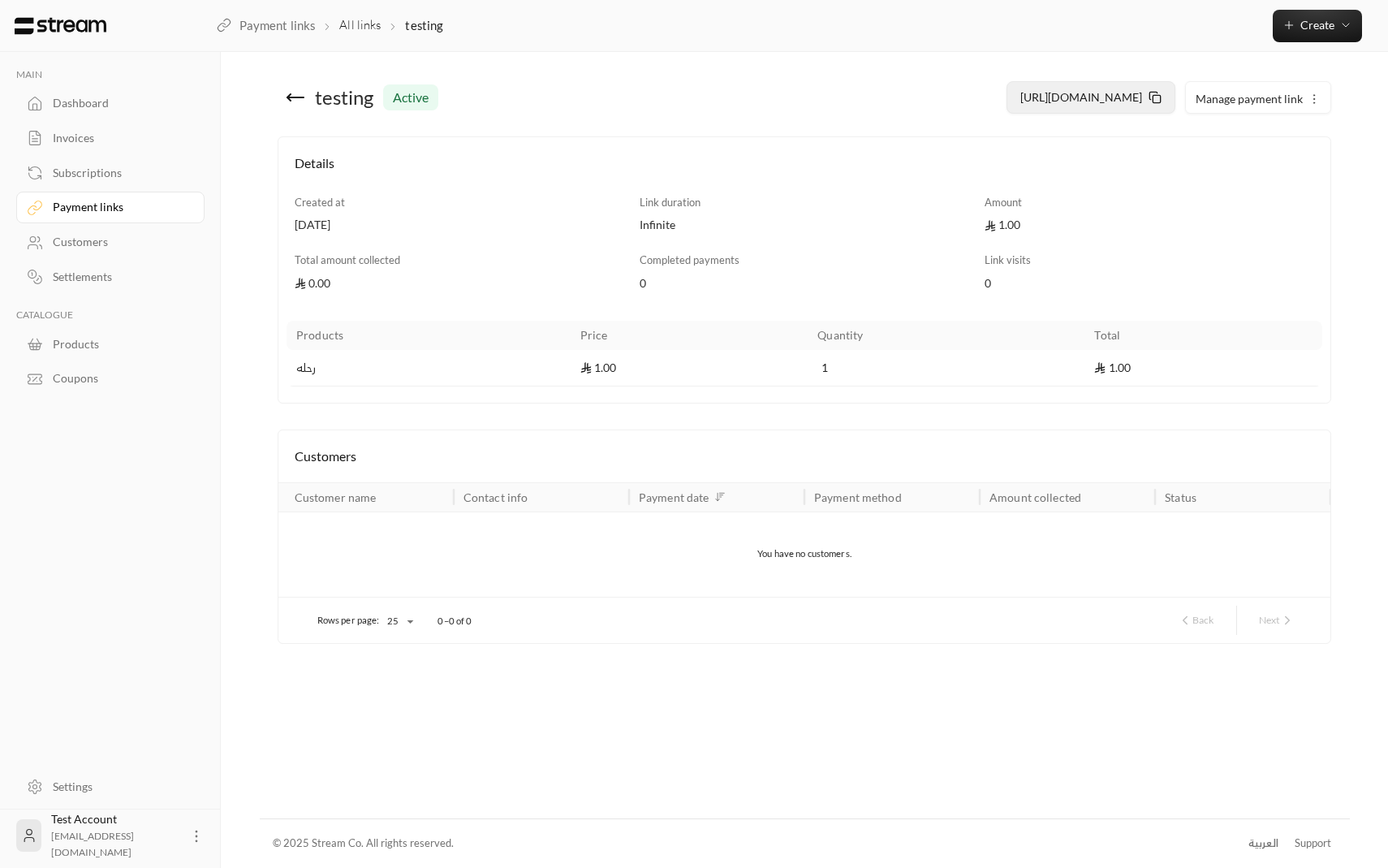
click at [1026, 108] on button "[URL][DOMAIN_NAME]" at bounding box center [1091, 97] width 169 height 32
